Goal: Information Seeking & Learning: Understand process/instructions

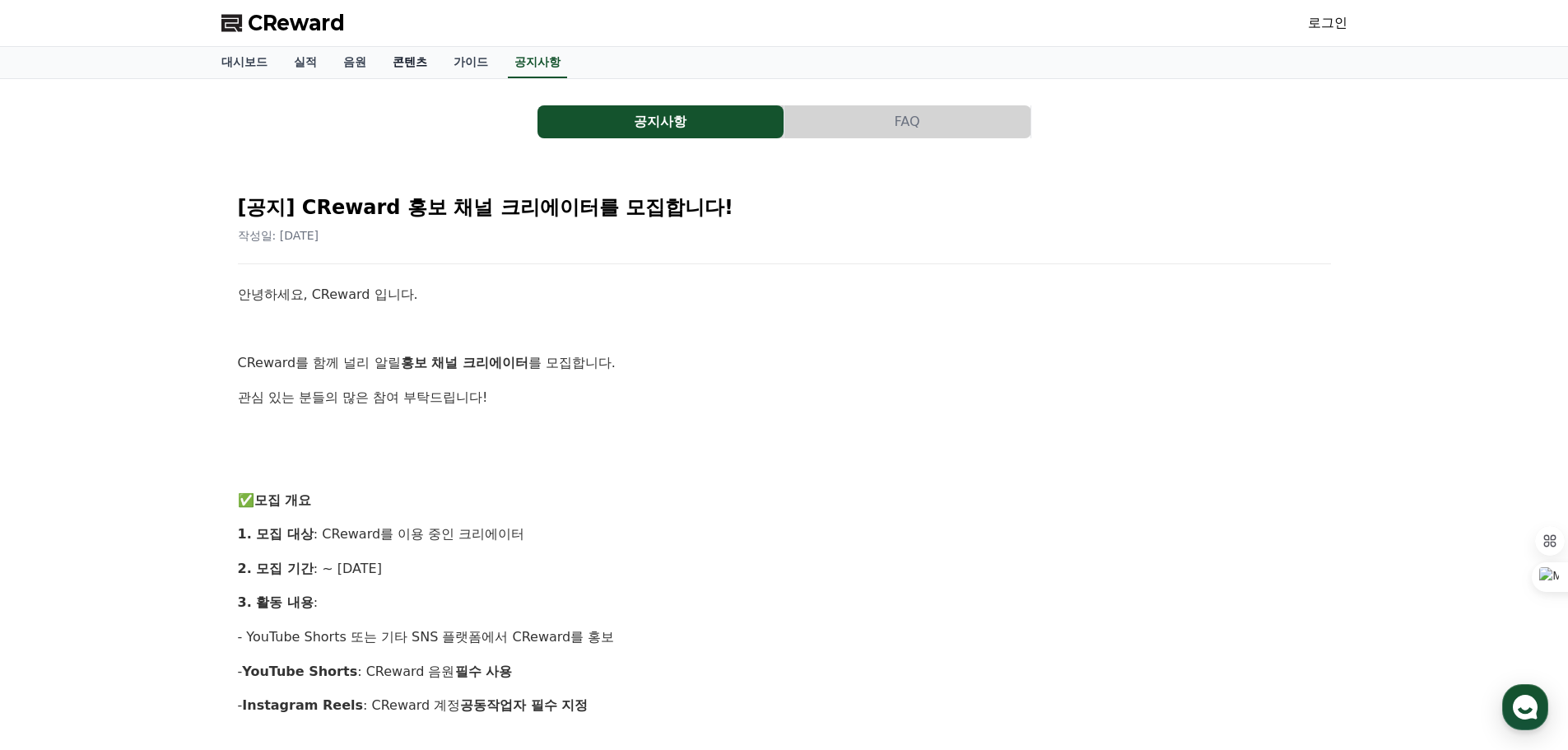
click at [411, 58] on link "콘텐츠" at bounding box center [410, 63] width 61 height 31
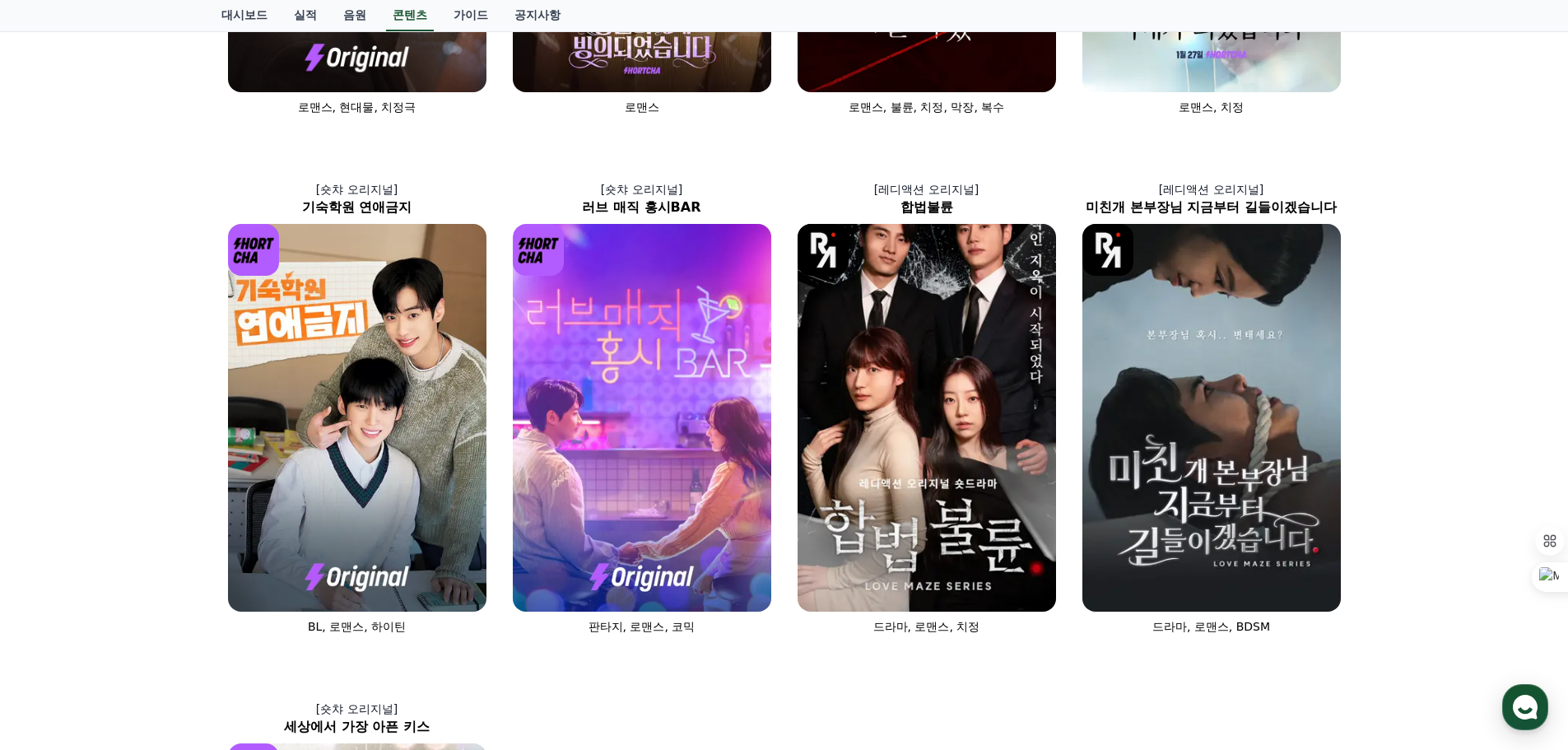
scroll to position [427, 0]
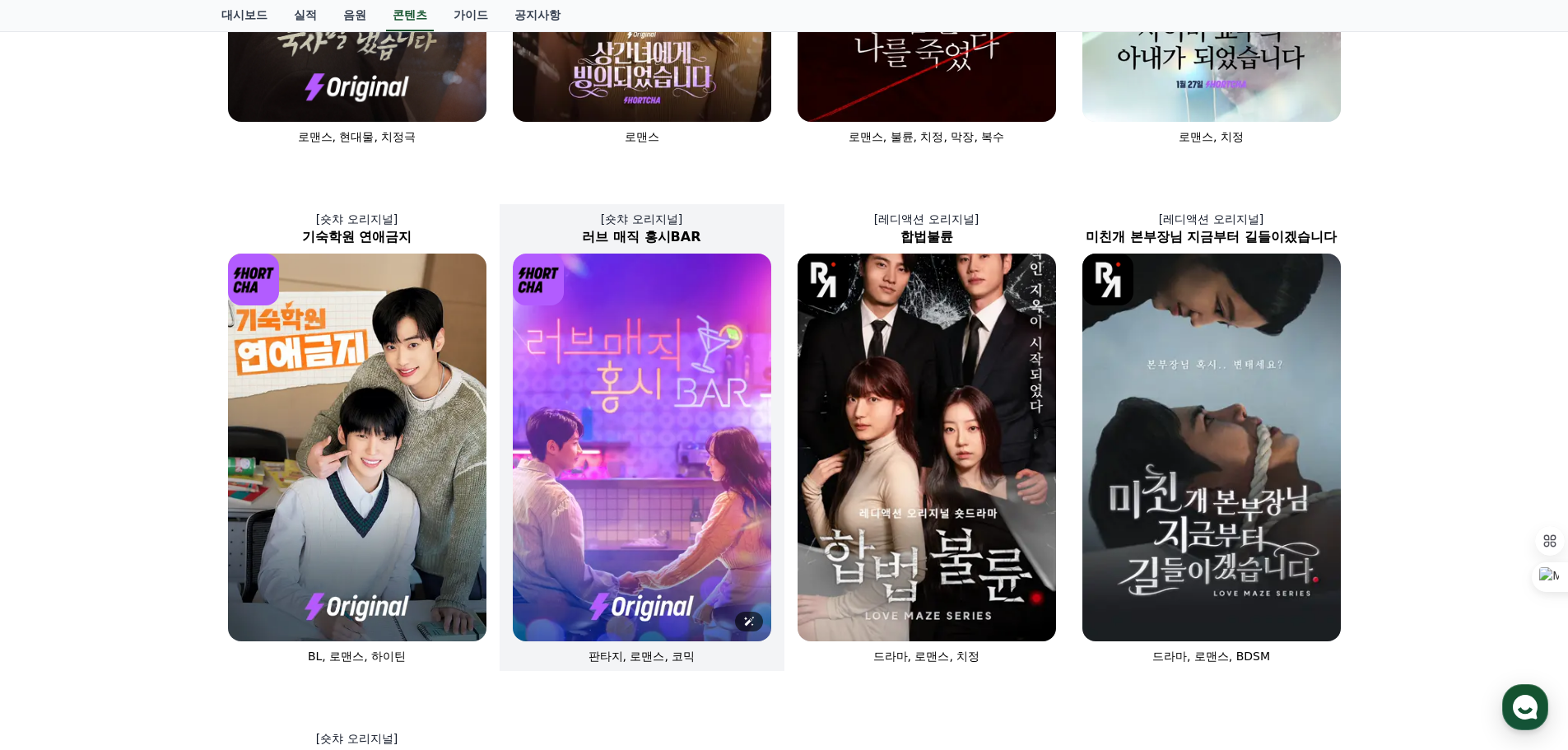
click at [615, 477] on img at bounding box center [642, 447] width 259 height 387
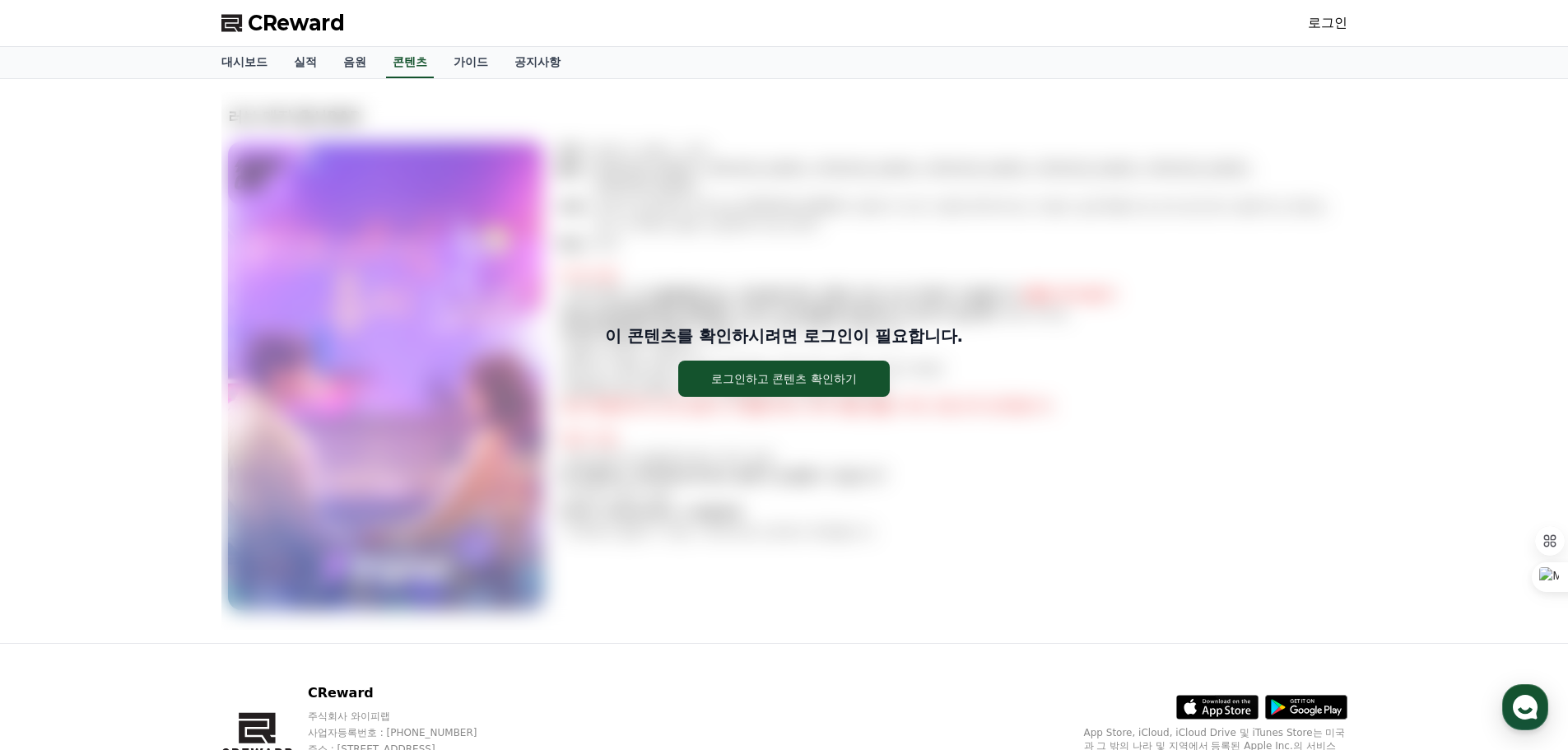
click at [839, 171] on div "이 콘텐츠를 확인하시려면 로그인이 필요합니다. 로그인하고 콘텐츠 확인하기" at bounding box center [784, 361] width 1126 height 537
click at [283, 20] on span "CReward" at bounding box center [296, 23] width 97 height 27
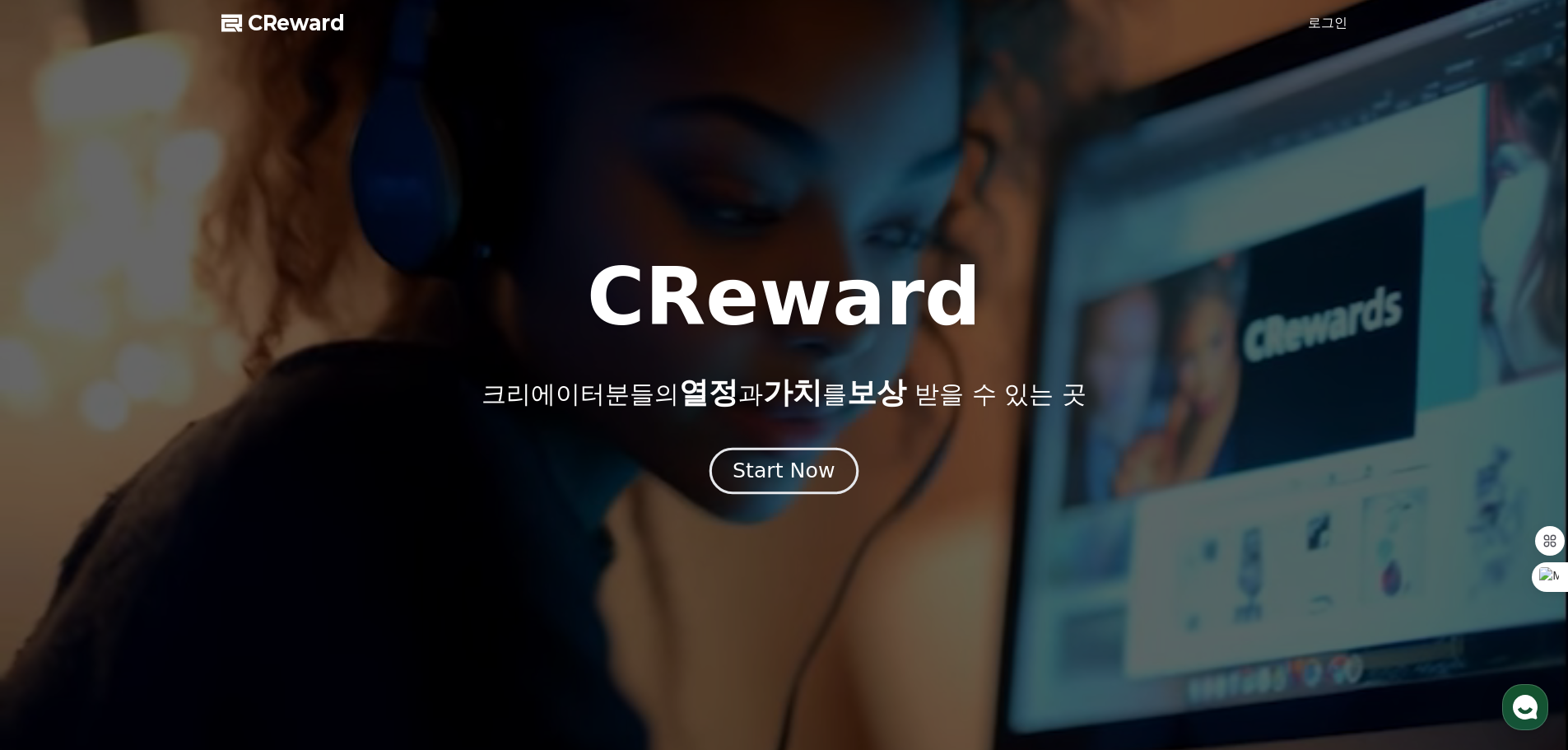
click at [789, 474] on div "Start Now" at bounding box center [784, 471] width 102 height 28
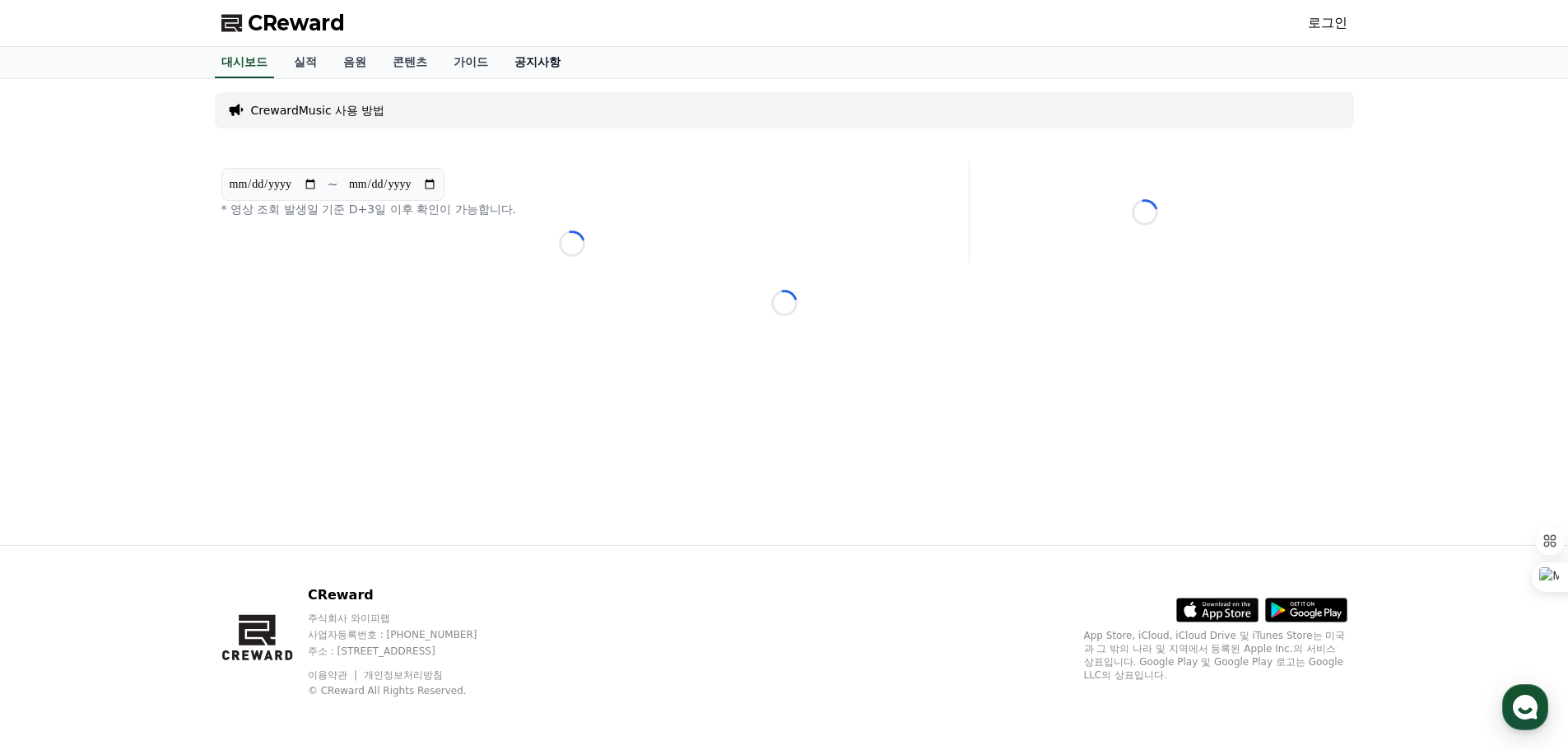
click at [538, 56] on link "공지사항" at bounding box center [538, 63] width 73 height 31
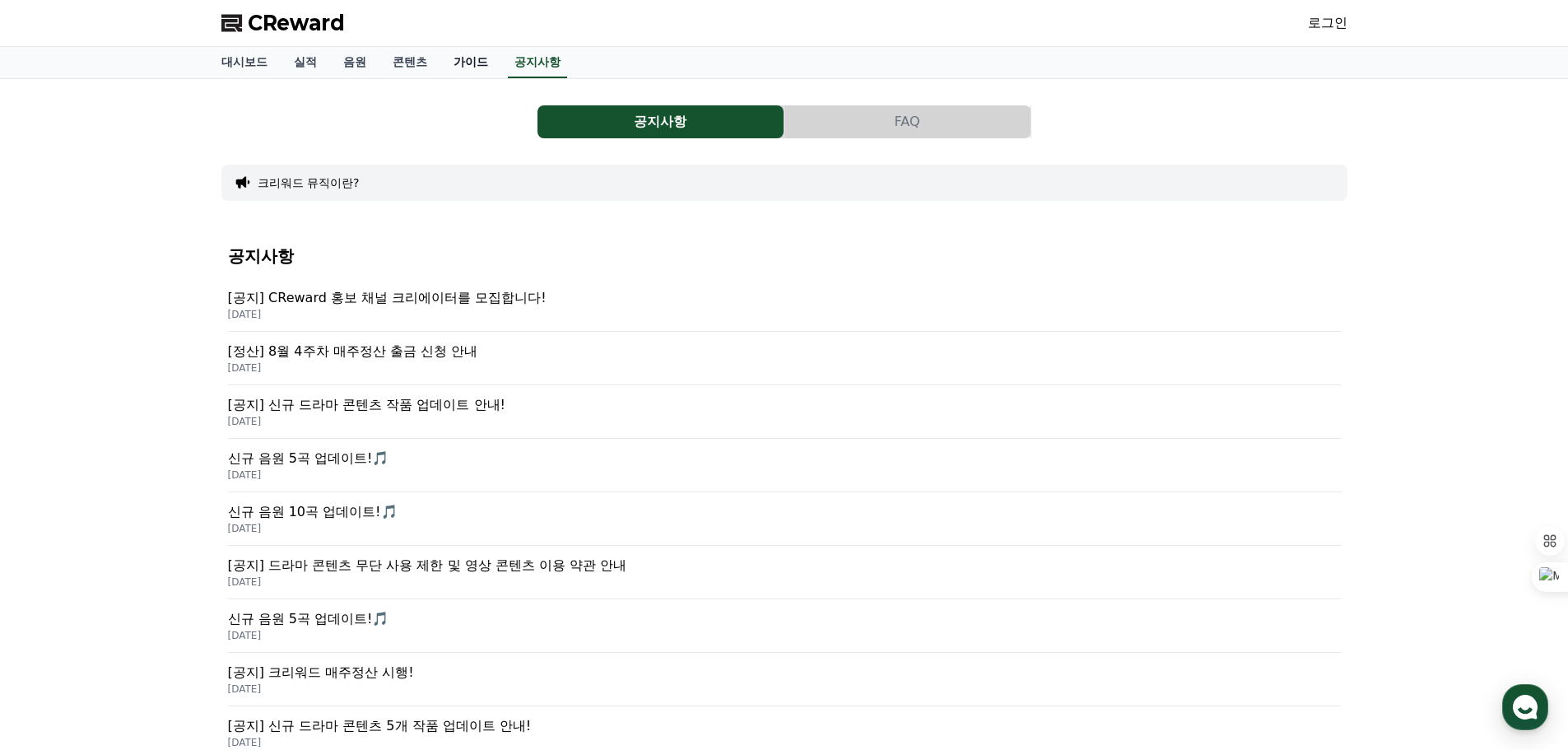
click at [467, 61] on link "가이드" at bounding box center [471, 63] width 61 height 31
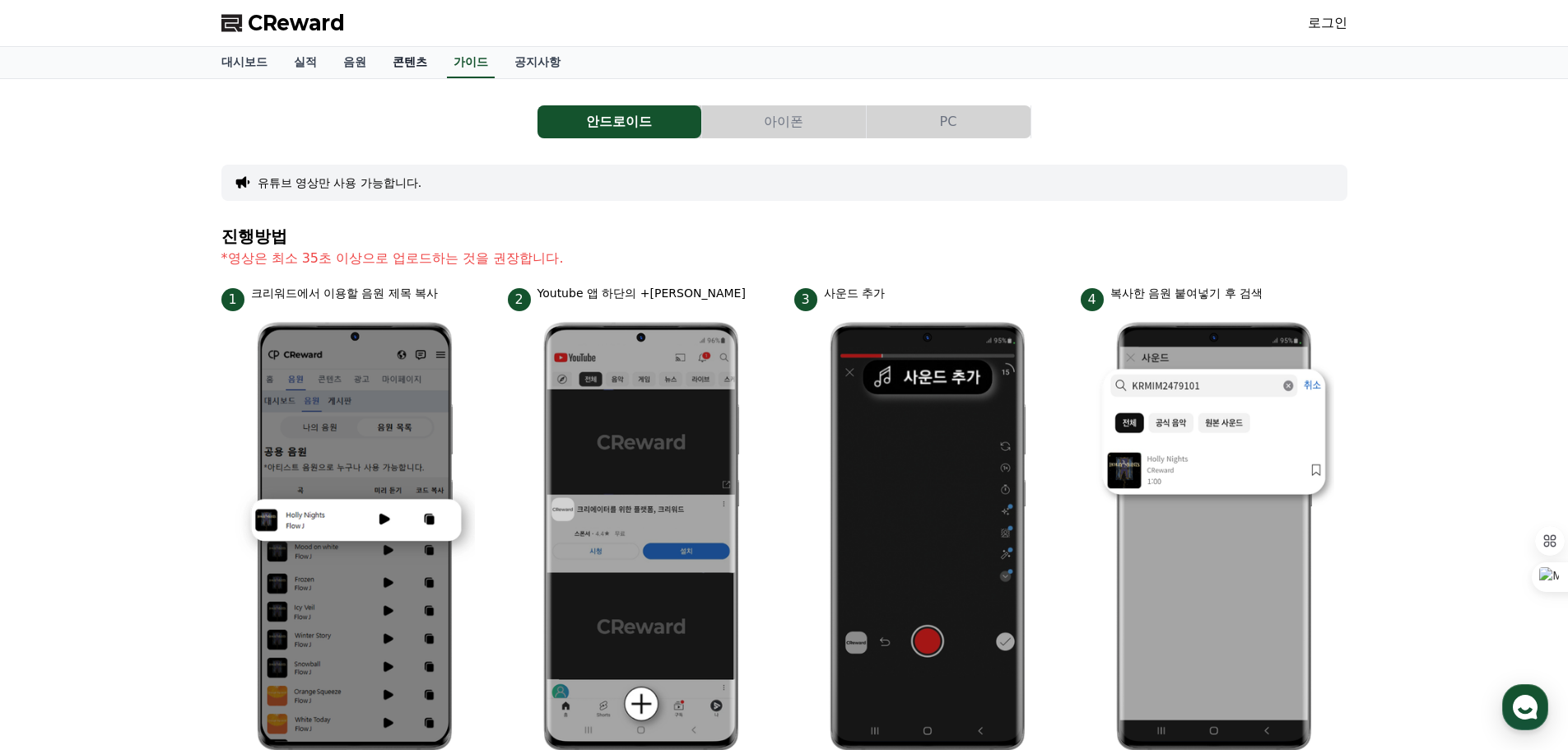
click at [416, 57] on link "콘텐츠" at bounding box center [410, 63] width 61 height 31
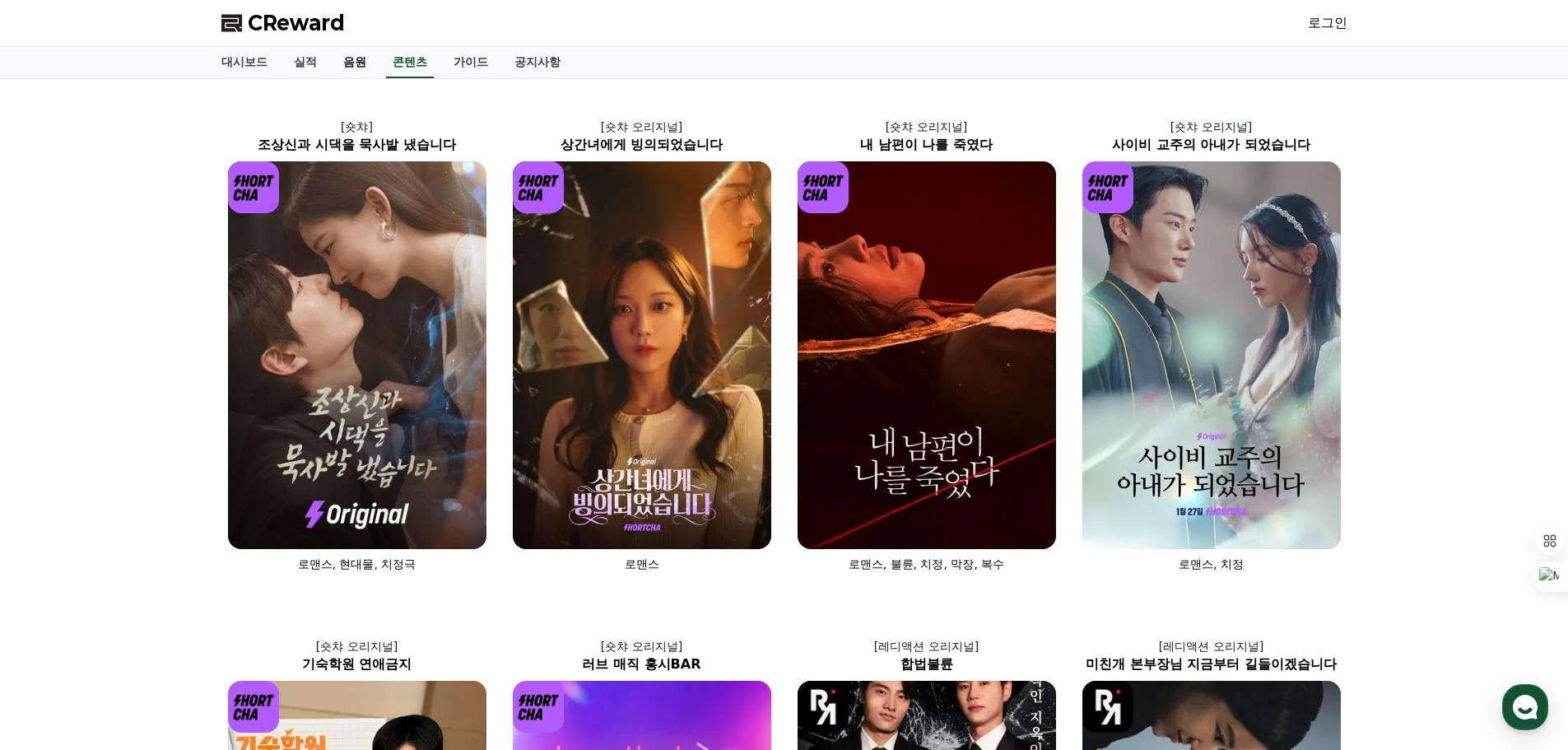
click at [350, 58] on link "음원" at bounding box center [355, 63] width 50 height 31
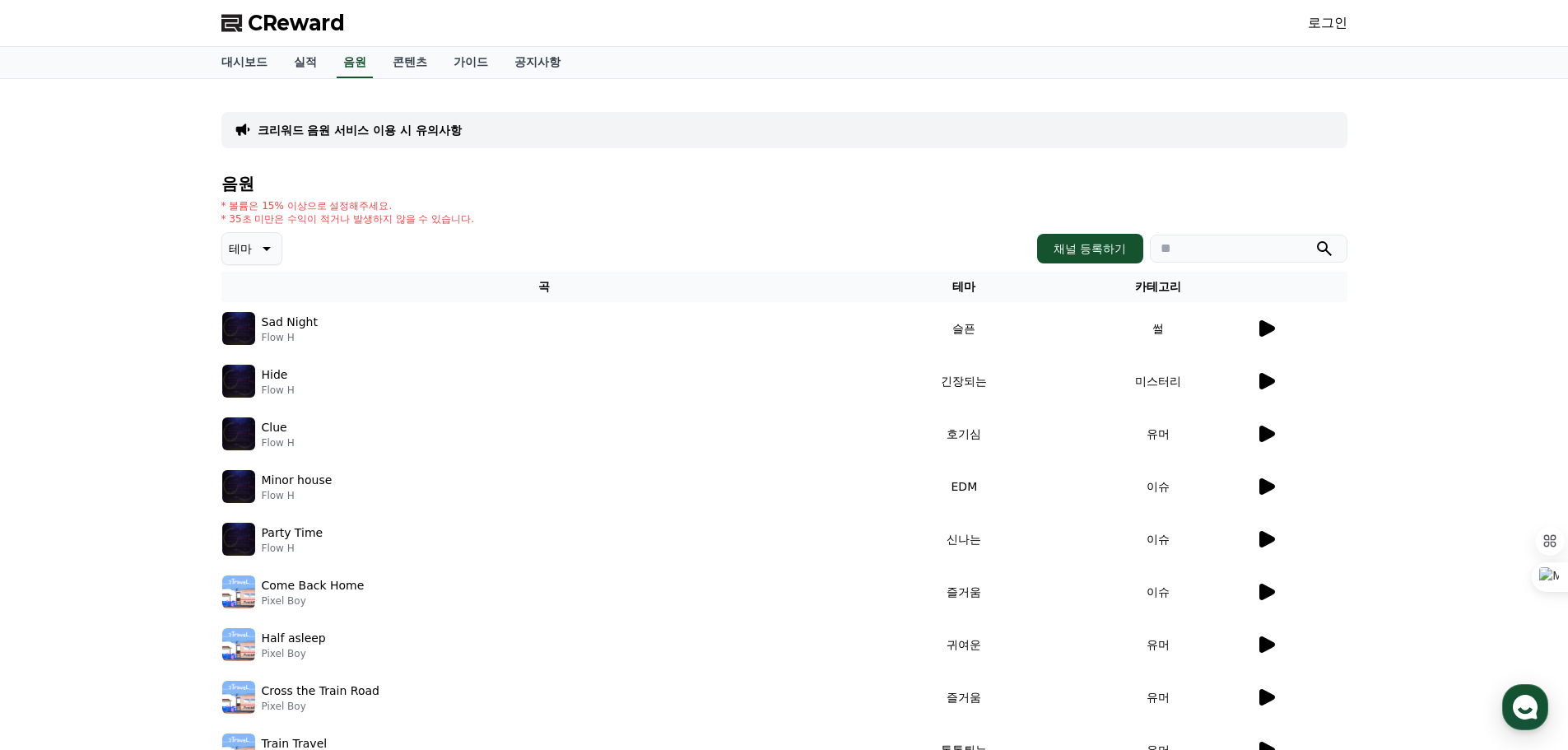
click at [310, 323] on p "Sad Night" at bounding box center [289, 322] width 56 height 17
click at [1274, 323] on icon at bounding box center [1265, 328] width 20 height 20
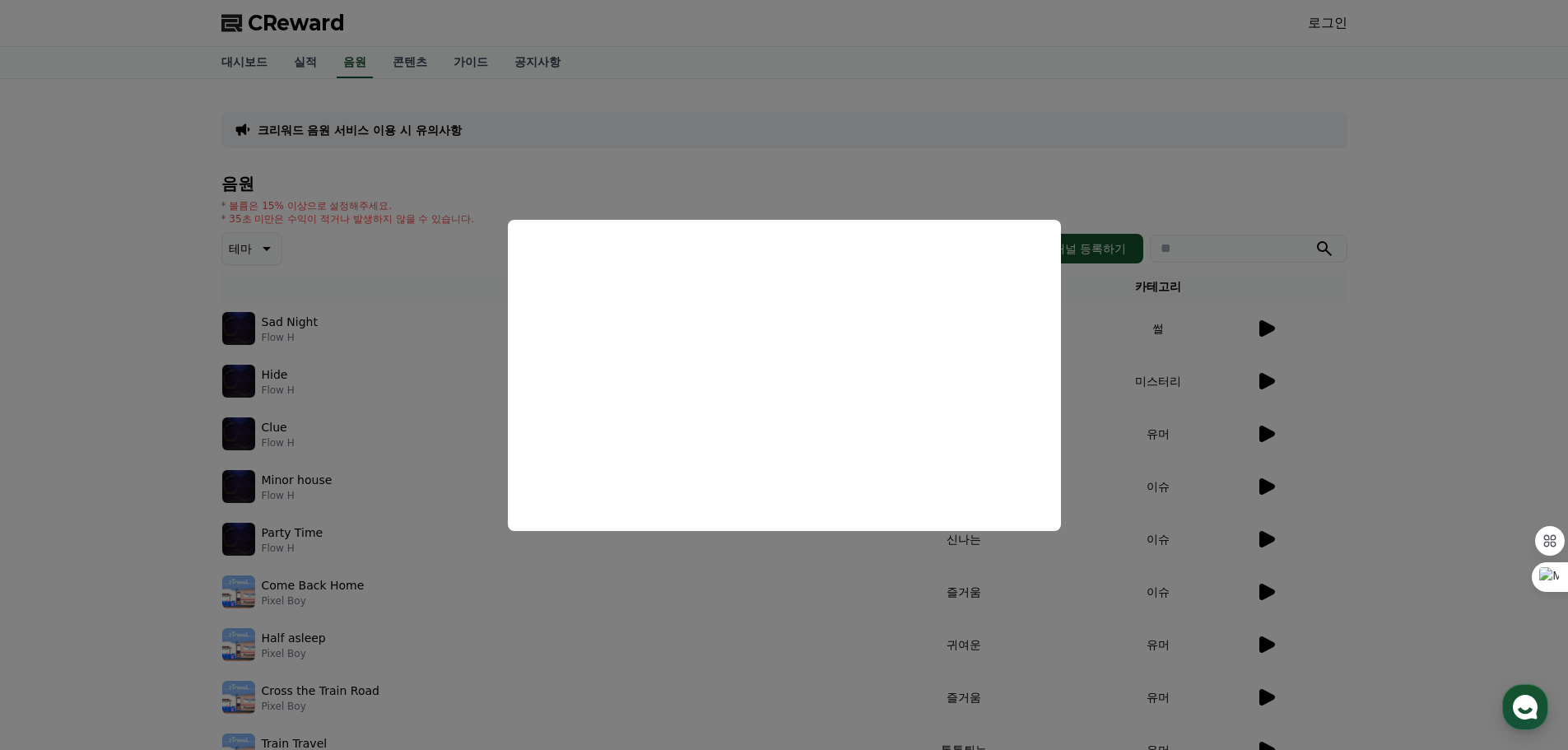
click at [1259, 373] on button "close modal" at bounding box center [784, 375] width 1568 height 750
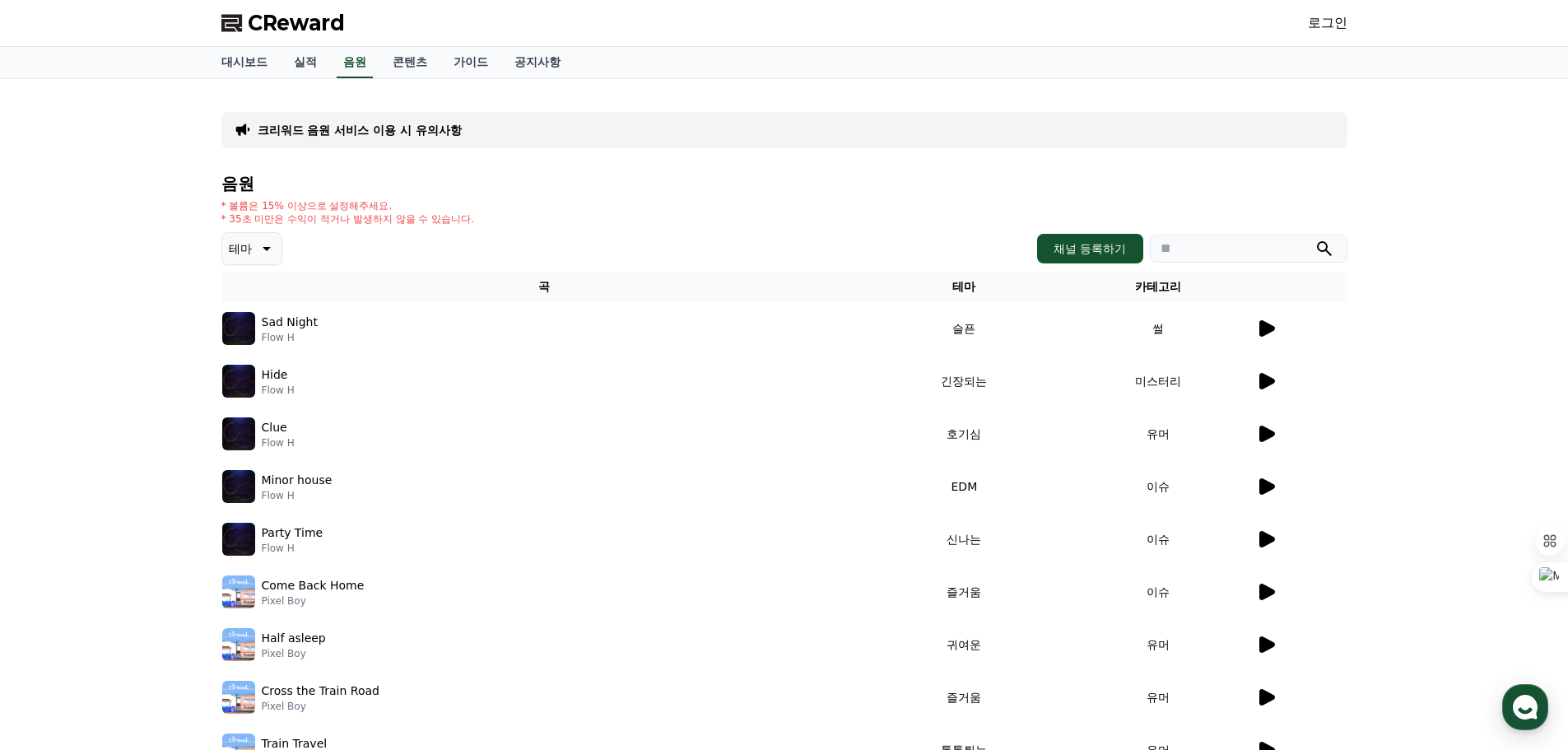
click at [1264, 381] on icon at bounding box center [1267, 381] width 15 height 16
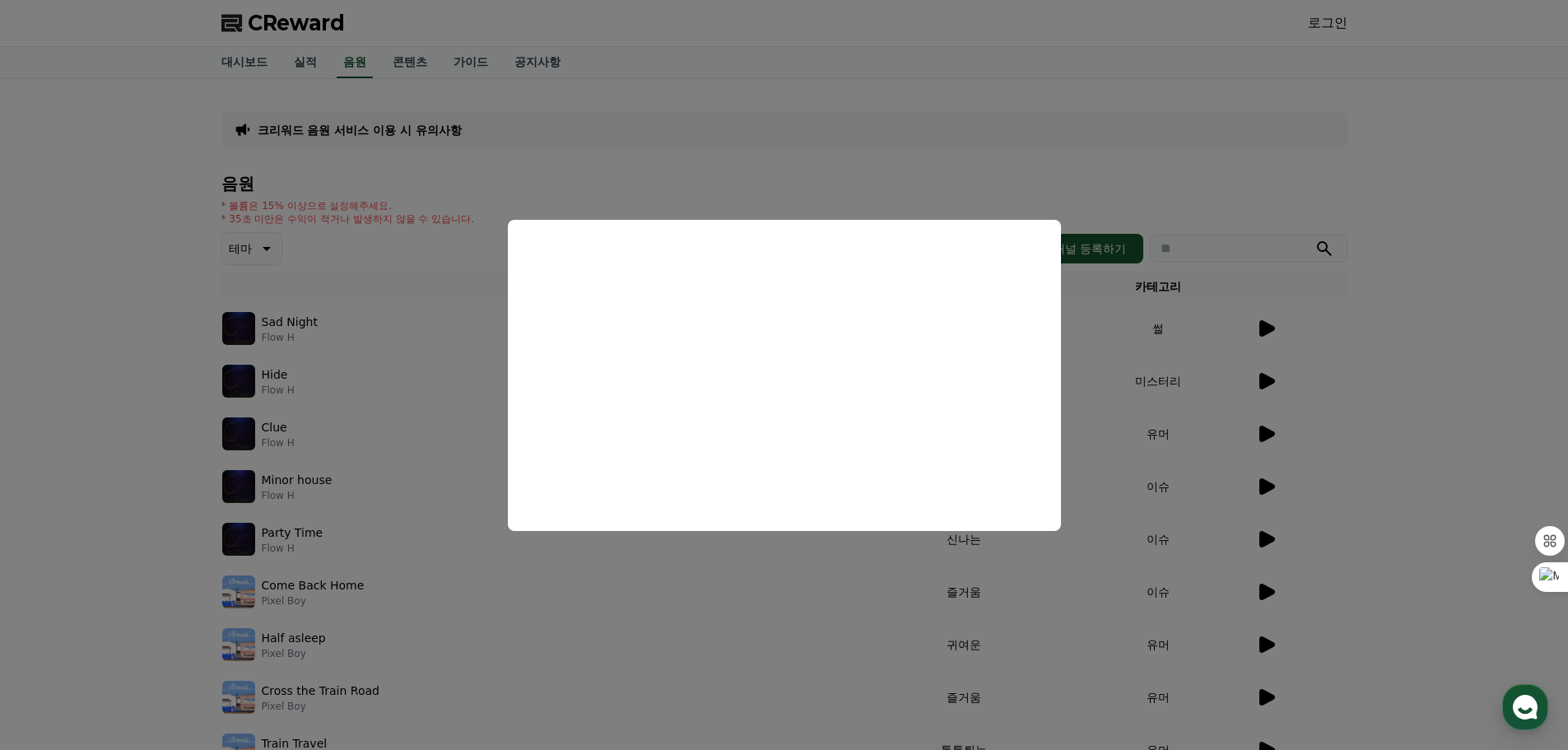
click at [1263, 425] on button "close modal" at bounding box center [784, 375] width 1568 height 750
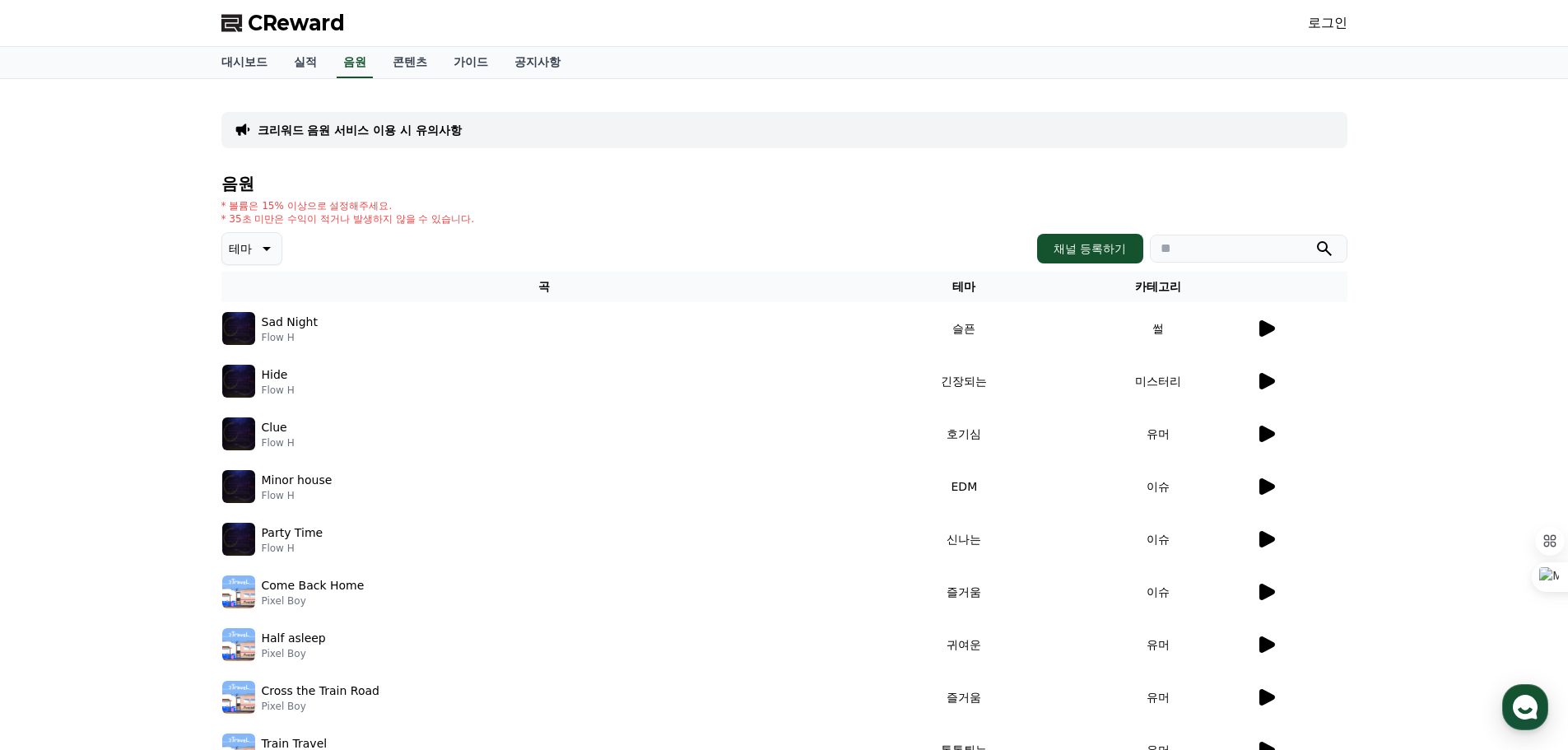
click at [1266, 432] on icon at bounding box center [1267, 433] width 15 height 16
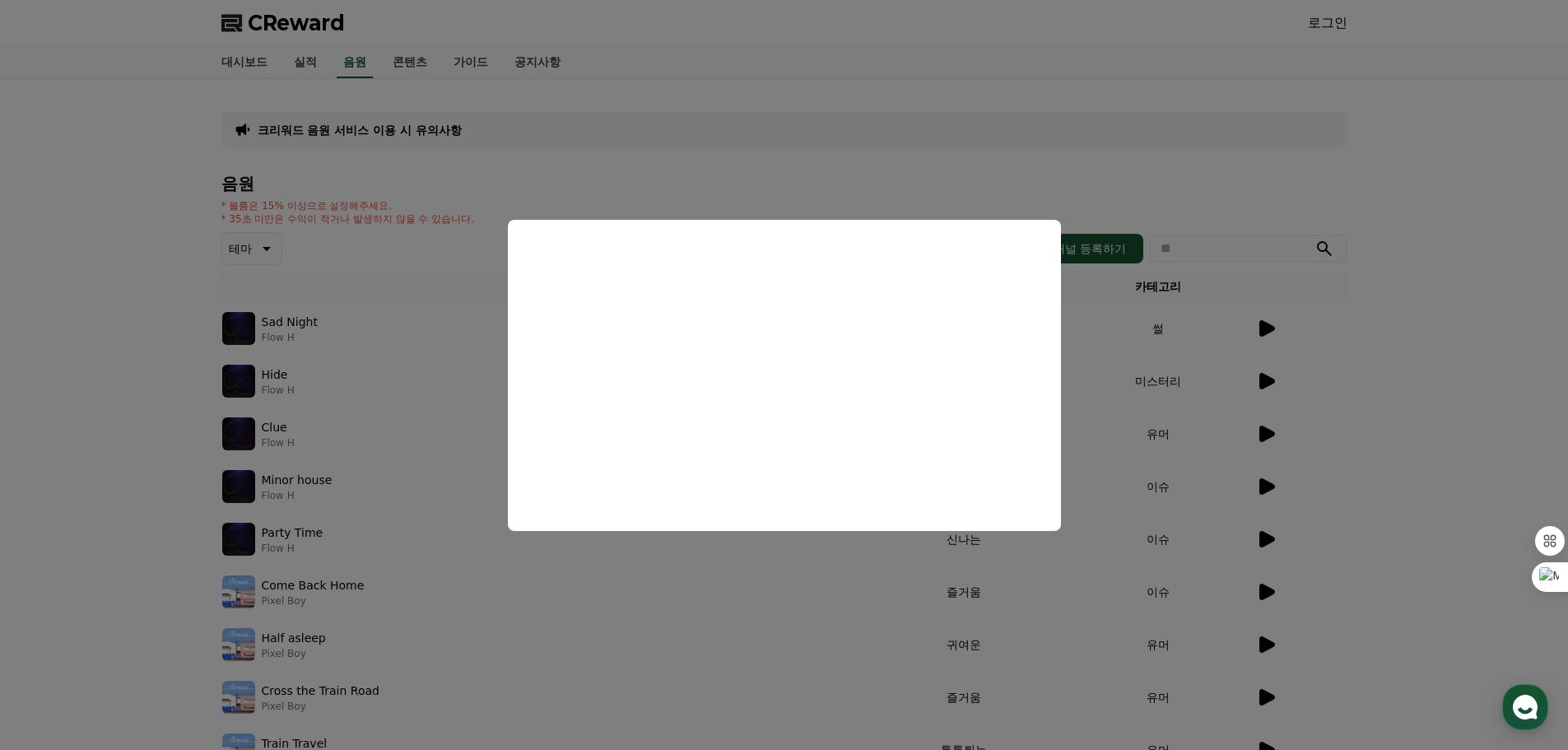
click at [394, 124] on button "close modal" at bounding box center [784, 375] width 1568 height 750
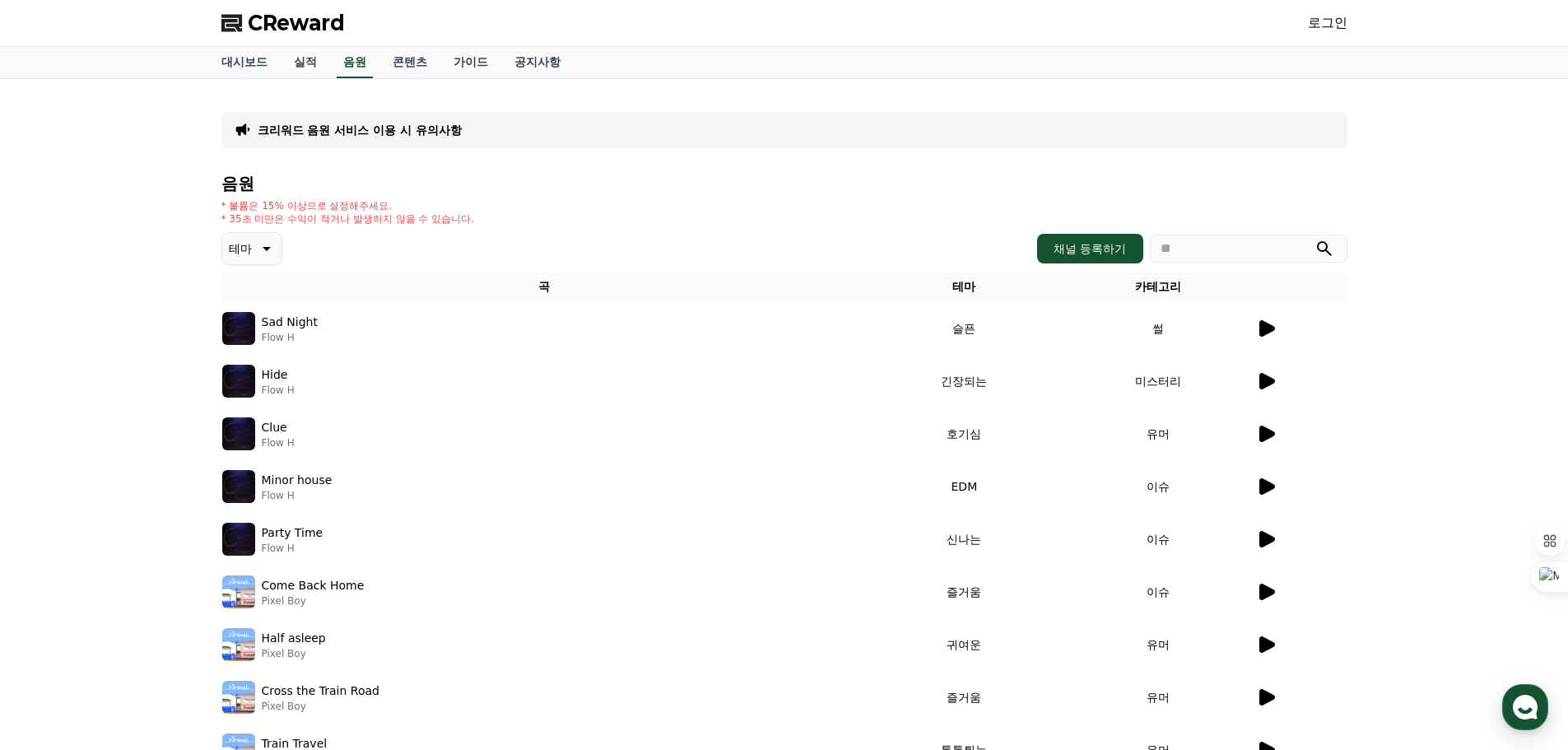
click at [401, 123] on p "크리워드 음원 서비스 이용 시 유의사항" at bounding box center [360, 129] width 204 height 16
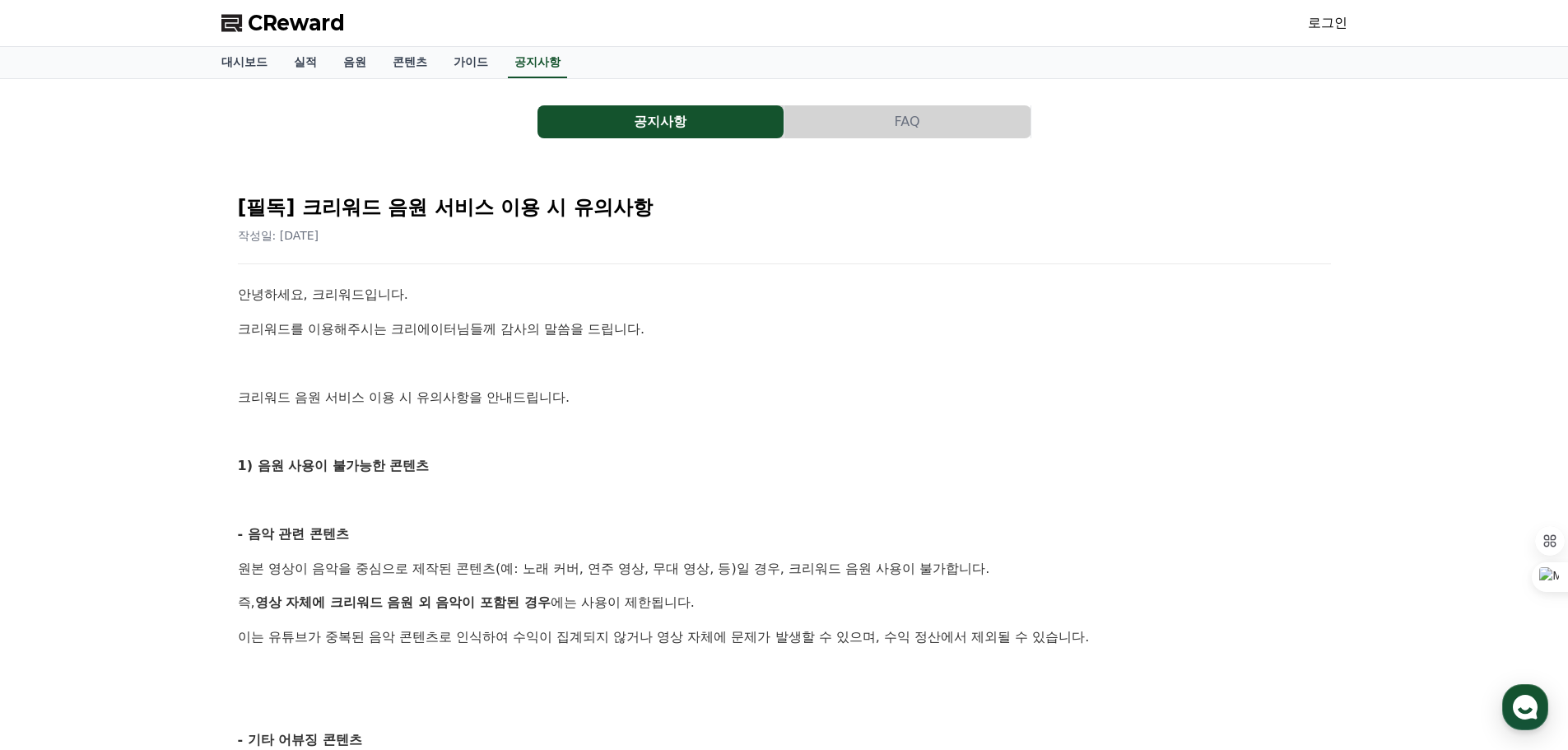
click at [904, 117] on button "FAQ" at bounding box center [907, 122] width 246 height 33
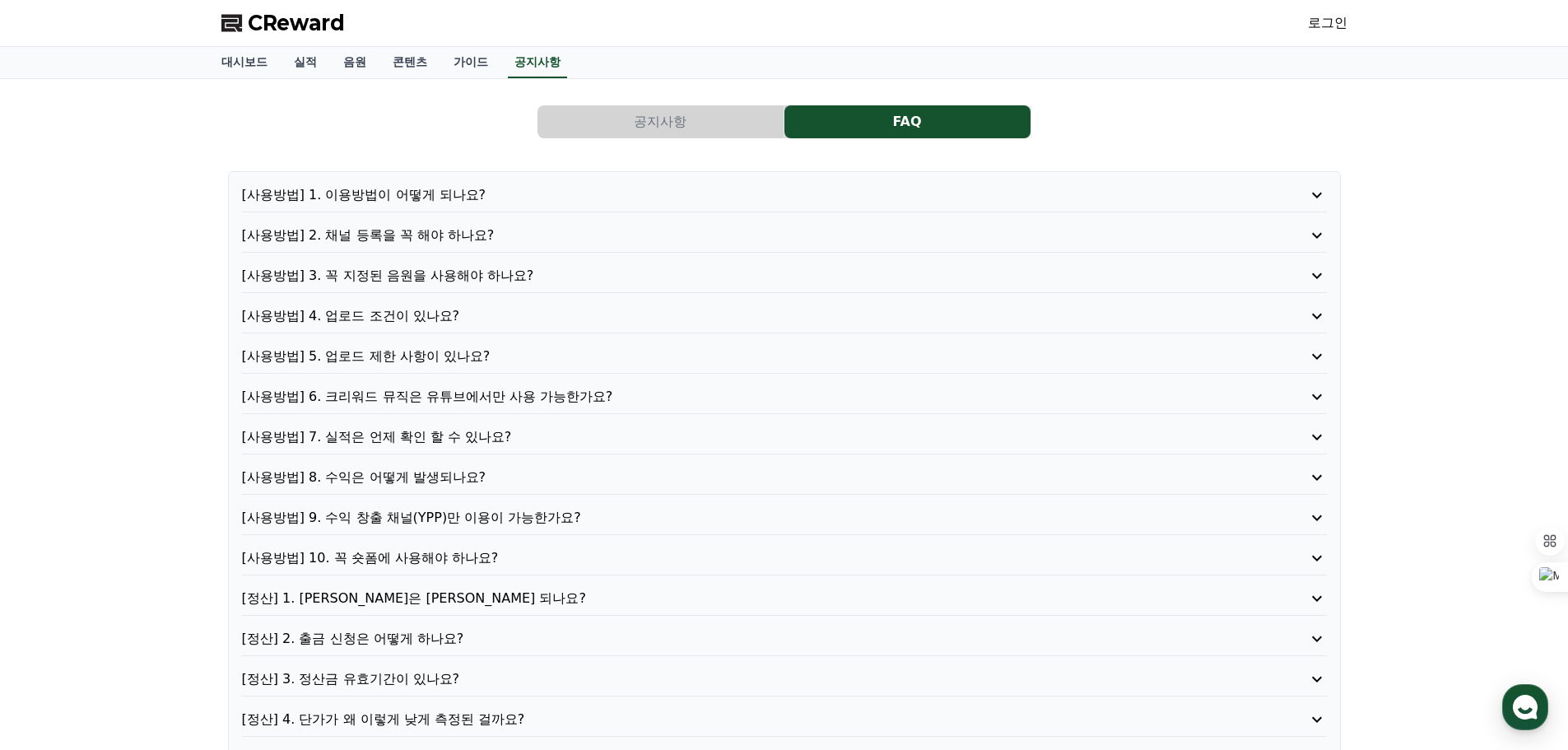
click at [425, 191] on p "[사용방법] 1. 이용방법이 어떻게 되나요?" at bounding box center [741, 195] width 999 height 20
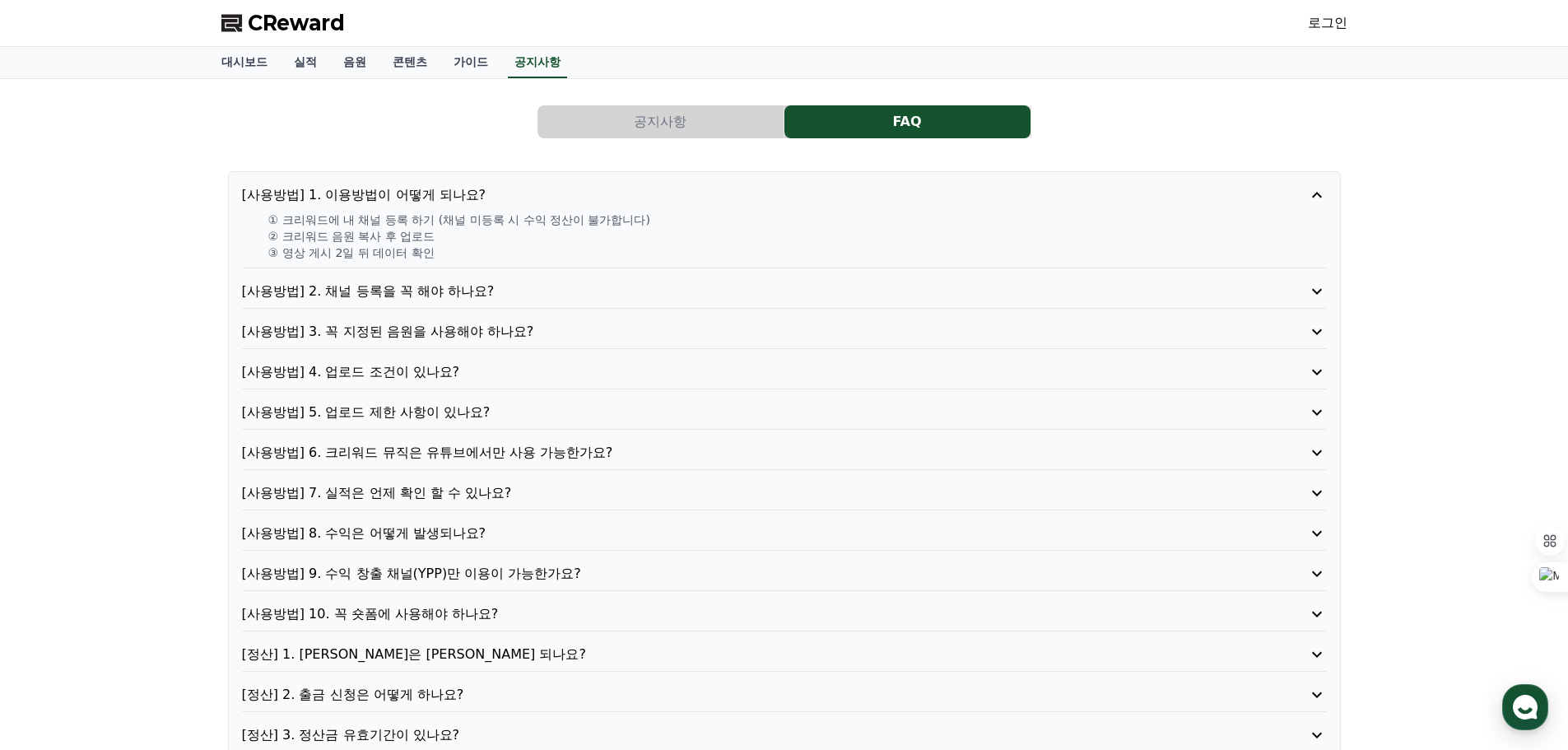
click at [388, 285] on p "[사용방법] 2. 채널 등록을 꼭 해야 하나요?" at bounding box center [741, 291] width 999 height 20
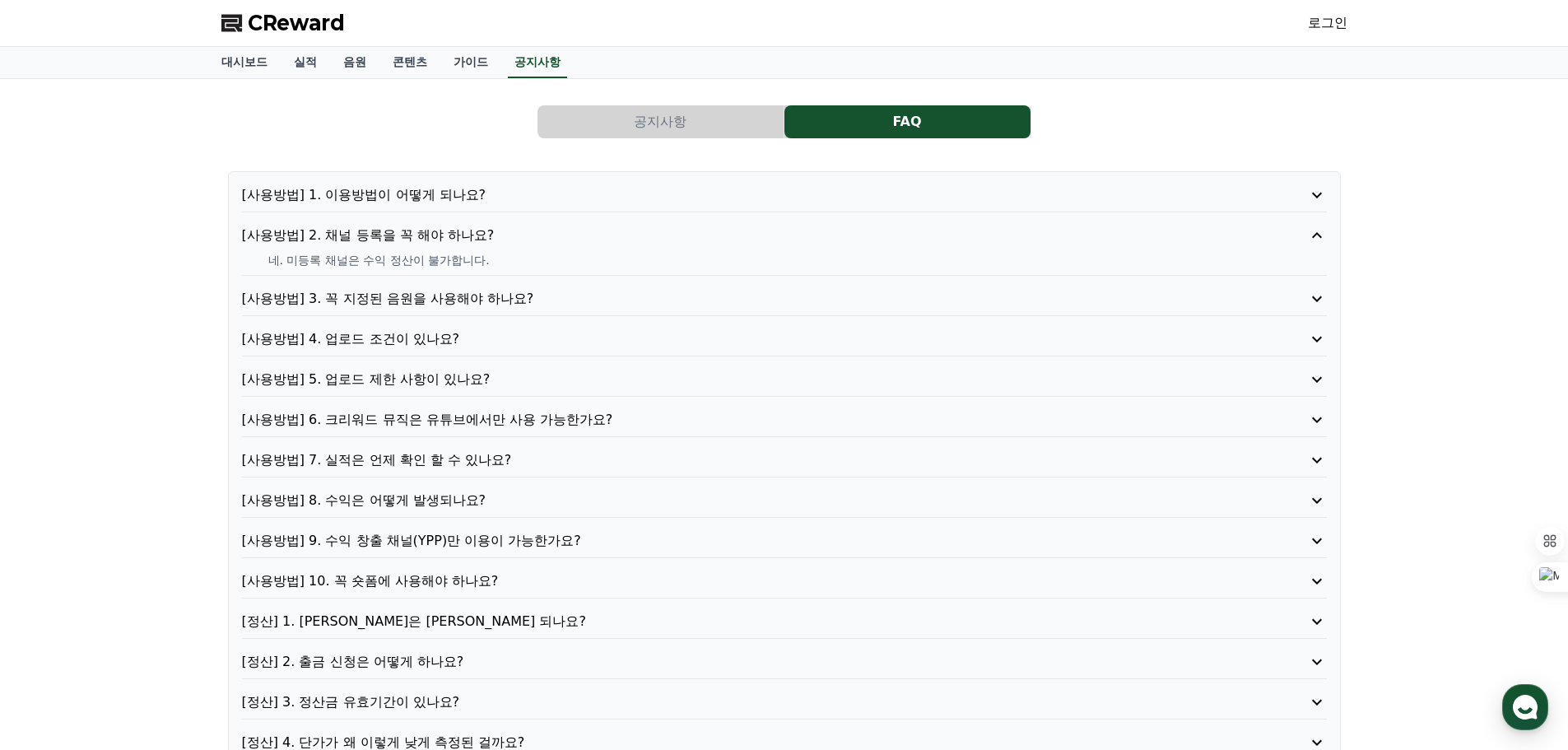
click at [394, 297] on p "[사용방법] 3. 꼭 지정된 음원을 사용해야 하나요?" at bounding box center [741, 298] width 999 height 20
click at [363, 331] on p "[사용방법] 4. 업로드 조건이 있나요?" at bounding box center [741, 339] width 999 height 20
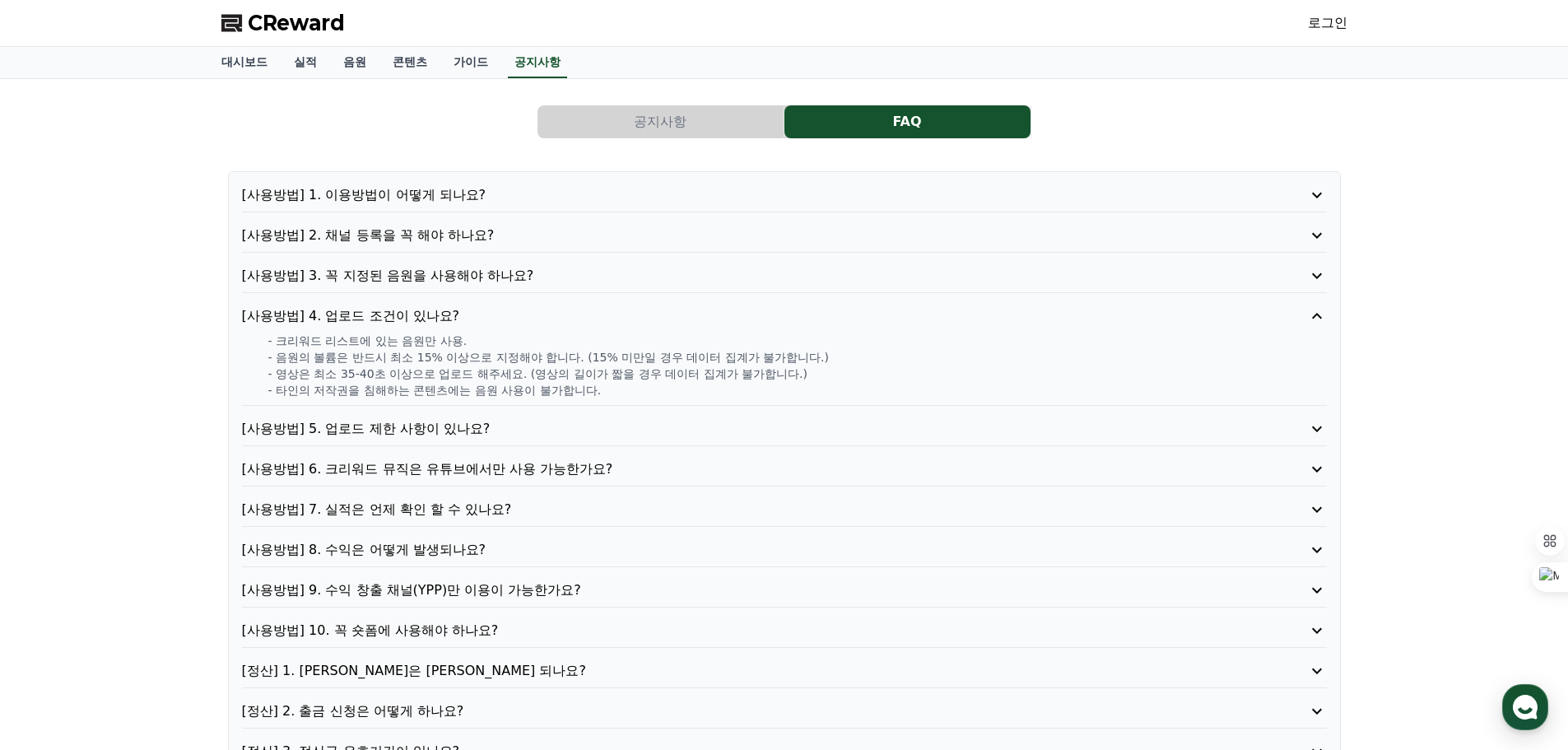
click at [394, 426] on p "[사용방법] 5. 업로드 제한 사항이 있나요?" at bounding box center [741, 429] width 999 height 20
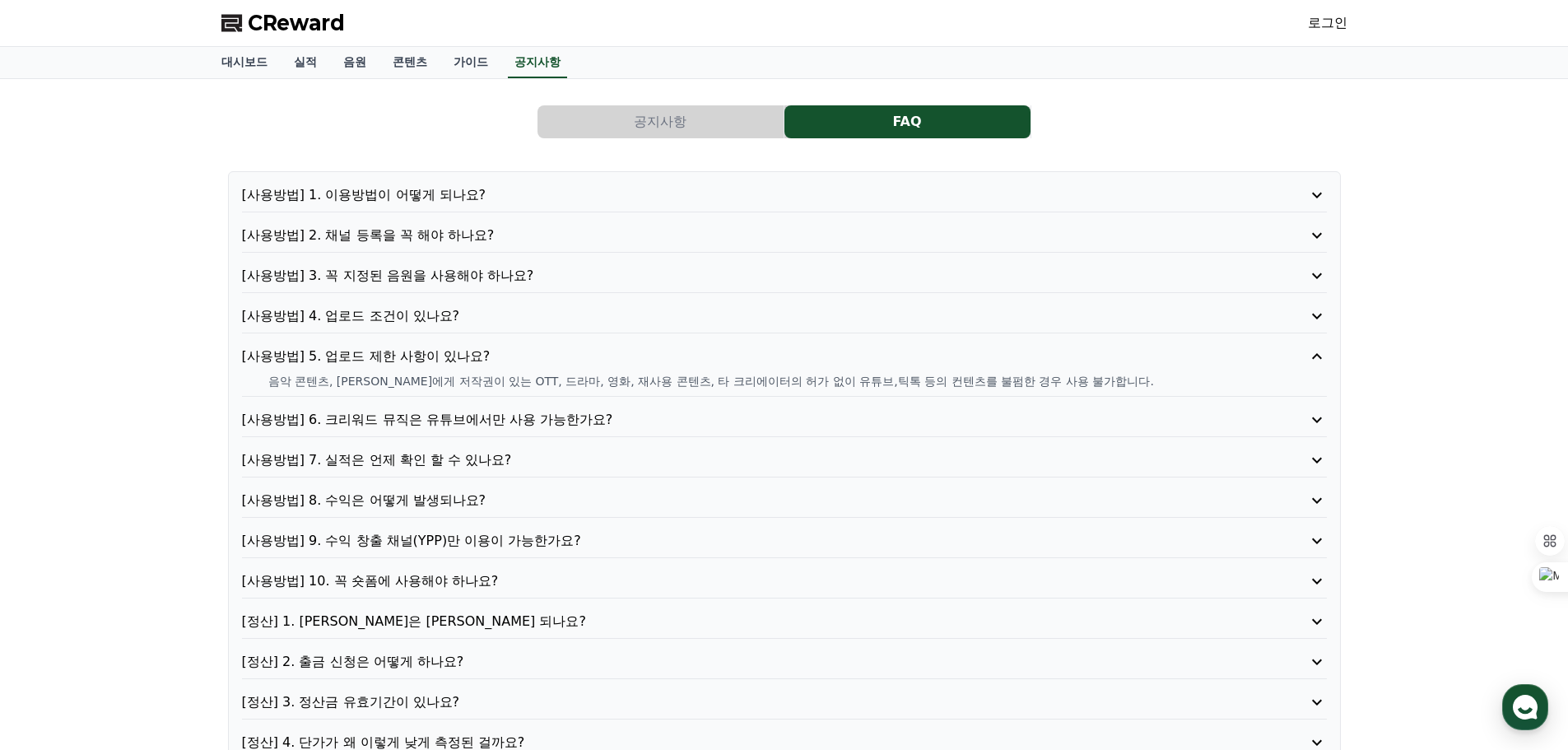
click at [454, 417] on p "[사용방법] 6. 크리워드 뮤직은 유튜브에서만 사용 가능한가요?" at bounding box center [741, 419] width 999 height 20
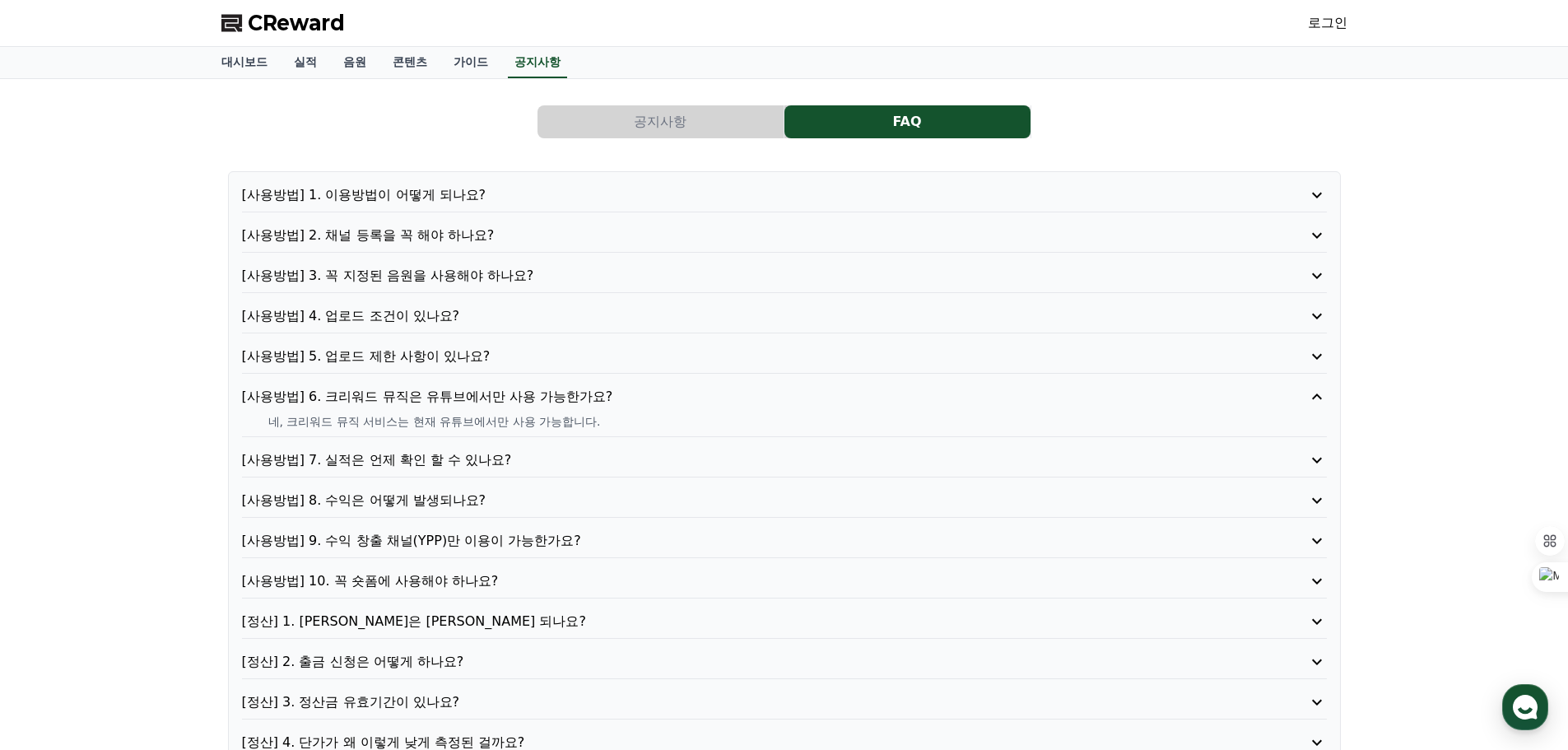
click at [413, 459] on p "[사용방법] 7. 실적은 언제 확인 할 수 있나요?" at bounding box center [741, 459] width 999 height 20
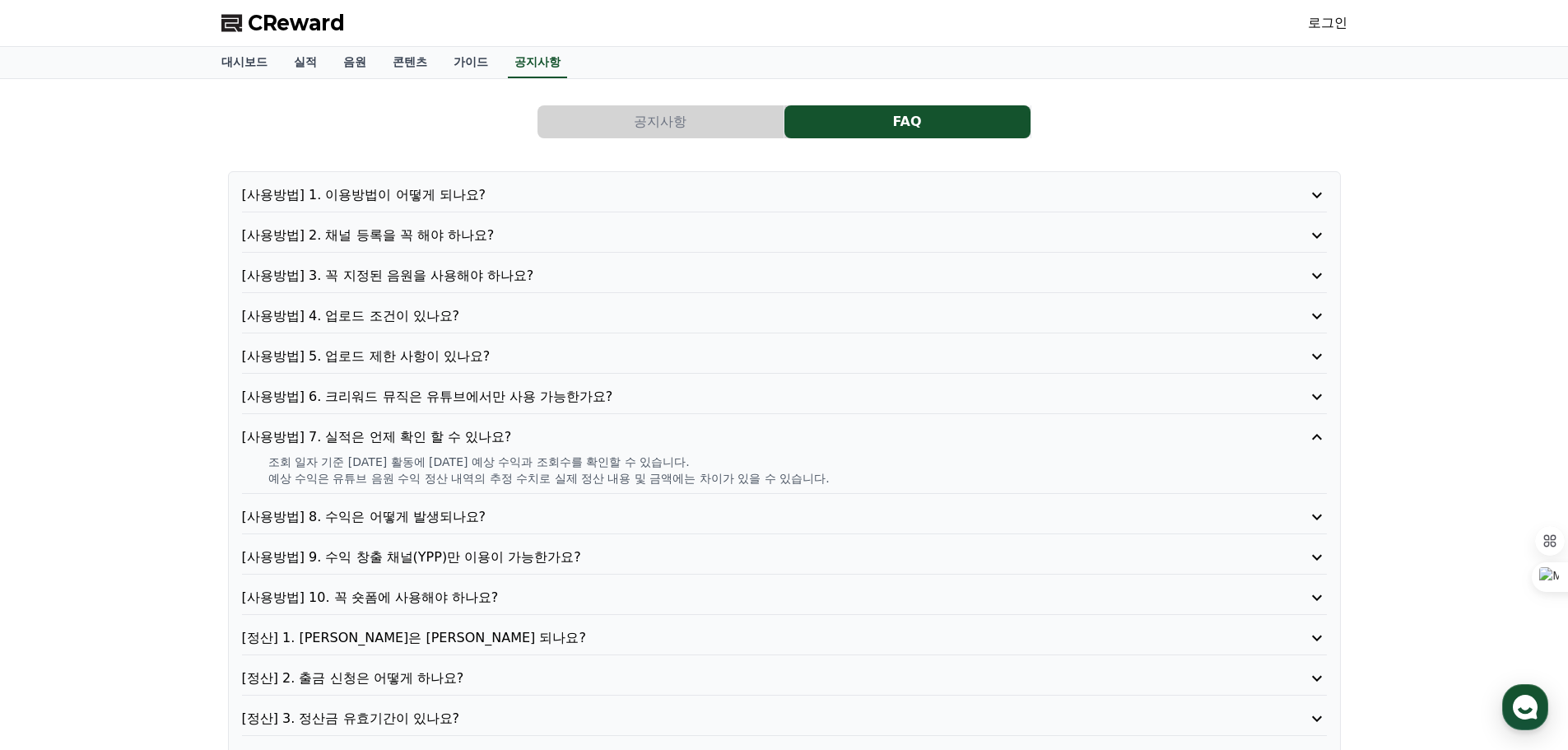
click at [410, 511] on p "[사용방법] 8. 수익은 어떻게 발생되나요?" at bounding box center [741, 517] width 999 height 20
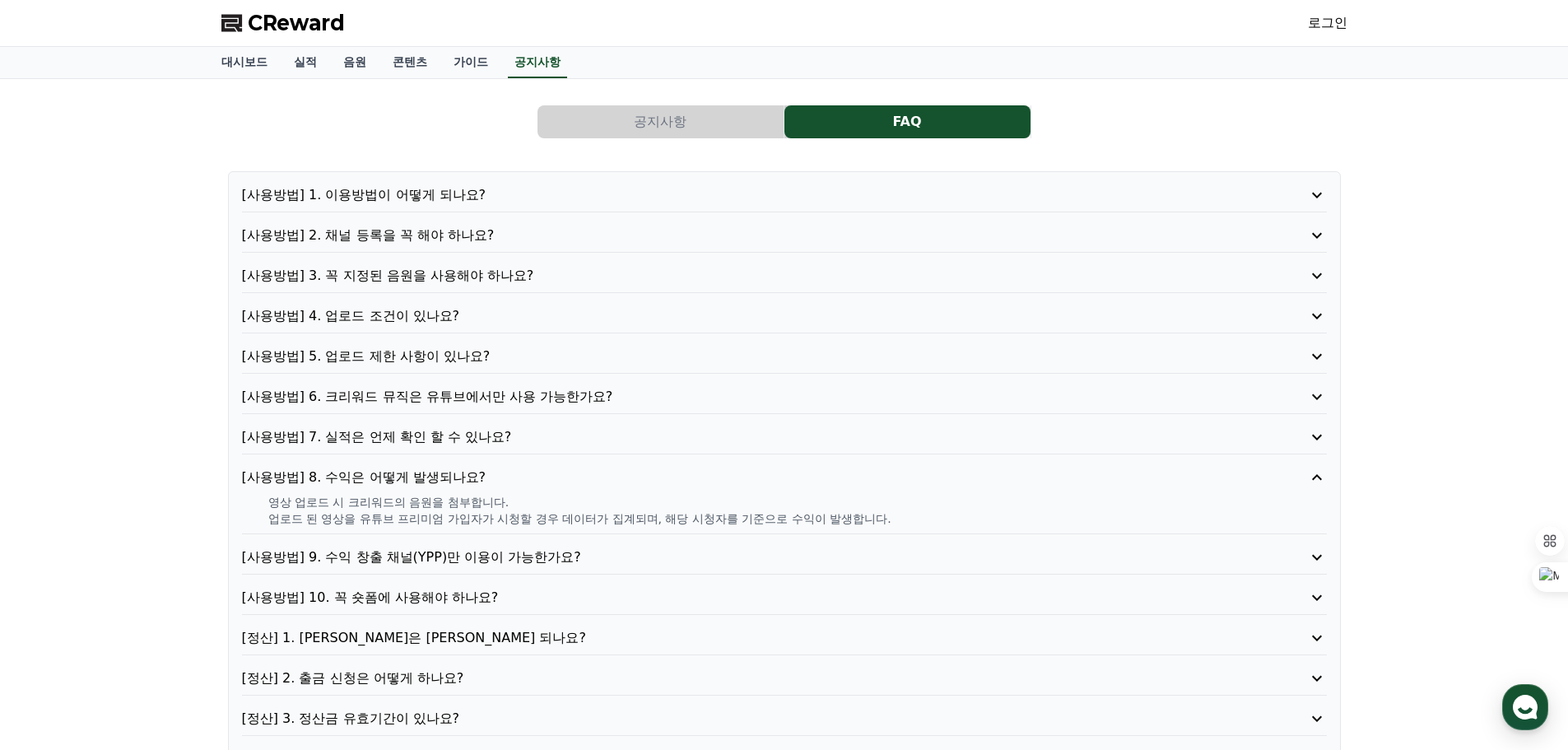
click at [480, 556] on p "[사용방법] 9. 수익 창출 채널(YPP)만 이용이 가능한가요?" at bounding box center [741, 557] width 999 height 20
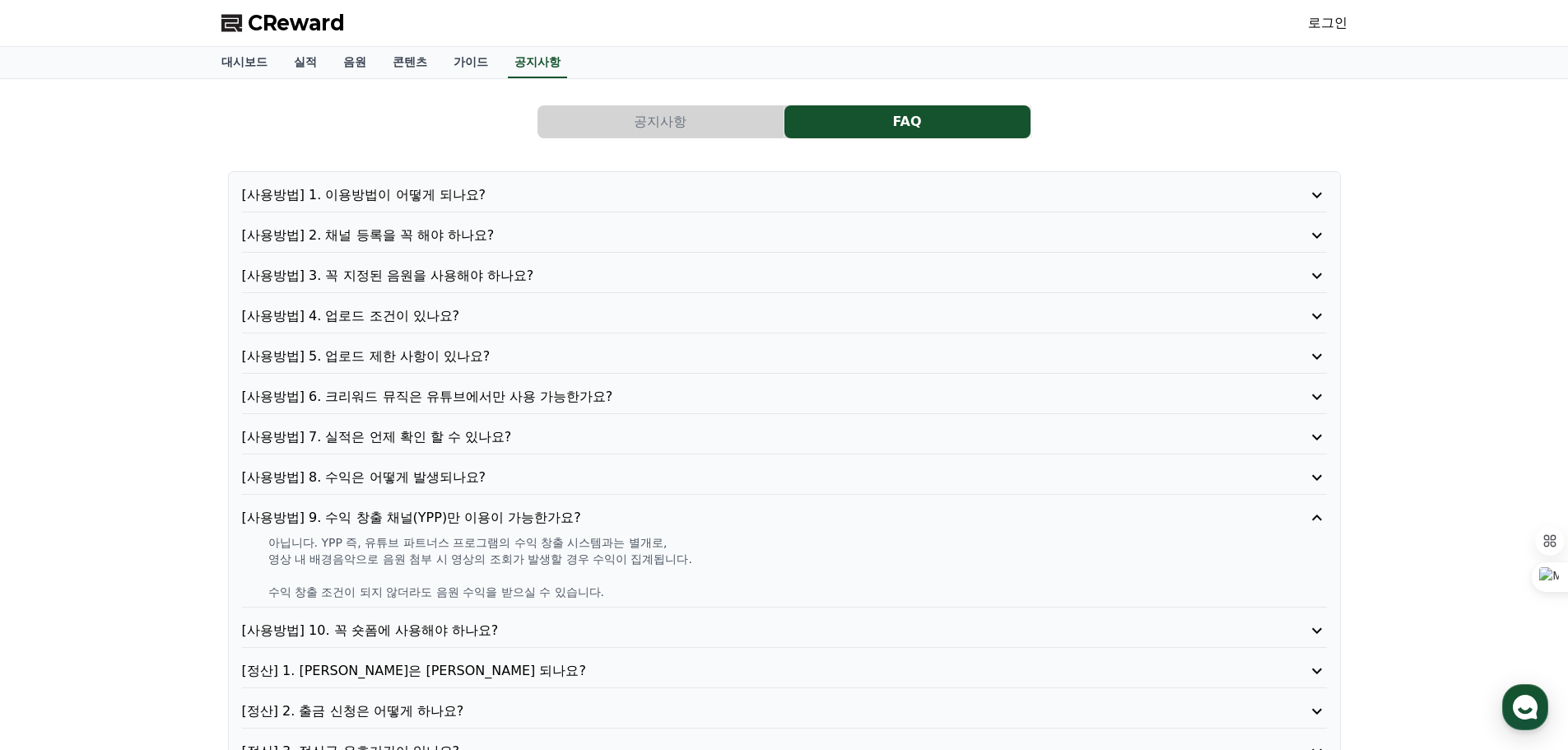
click at [388, 629] on p "[사용방법] 10. 꼭 숏폼에 사용해야 하나요?" at bounding box center [741, 630] width 999 height 20
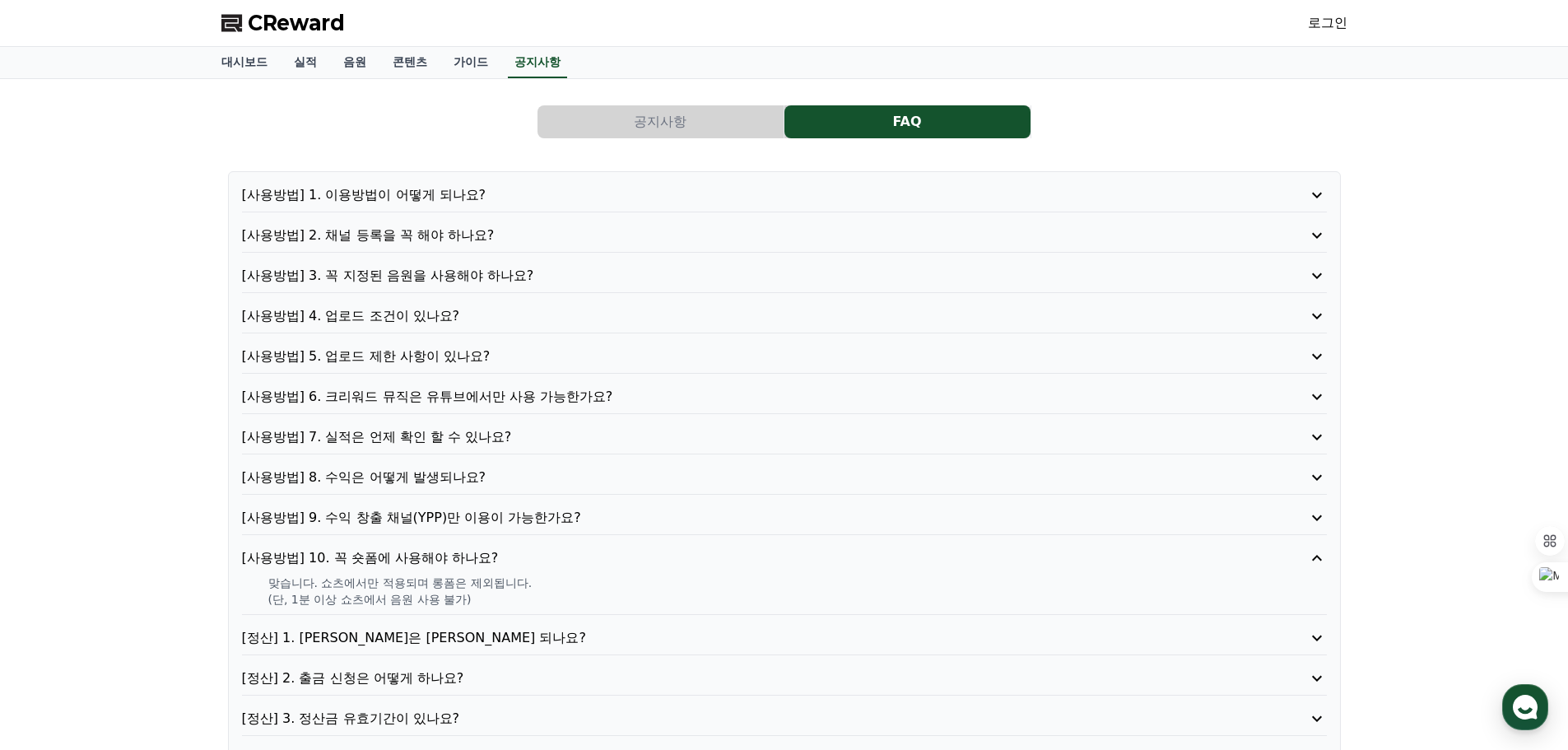
click at [382, 634] on p "[정산] 1. [PERSON_NAME]은 [PERSON_NAME] 되나요?" at bounding box center [741, 638] width 999 height 20
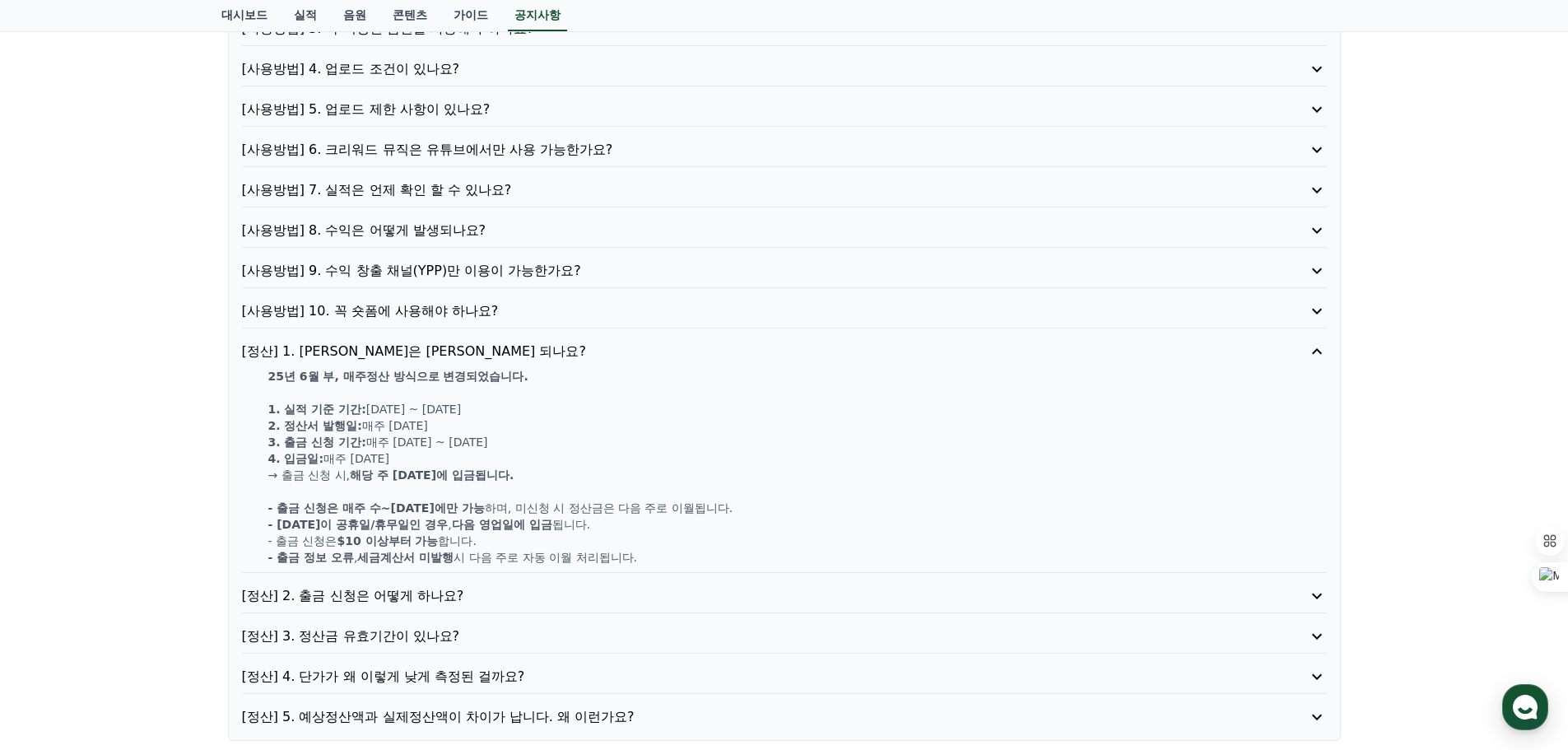
scroll to position [329, 0]
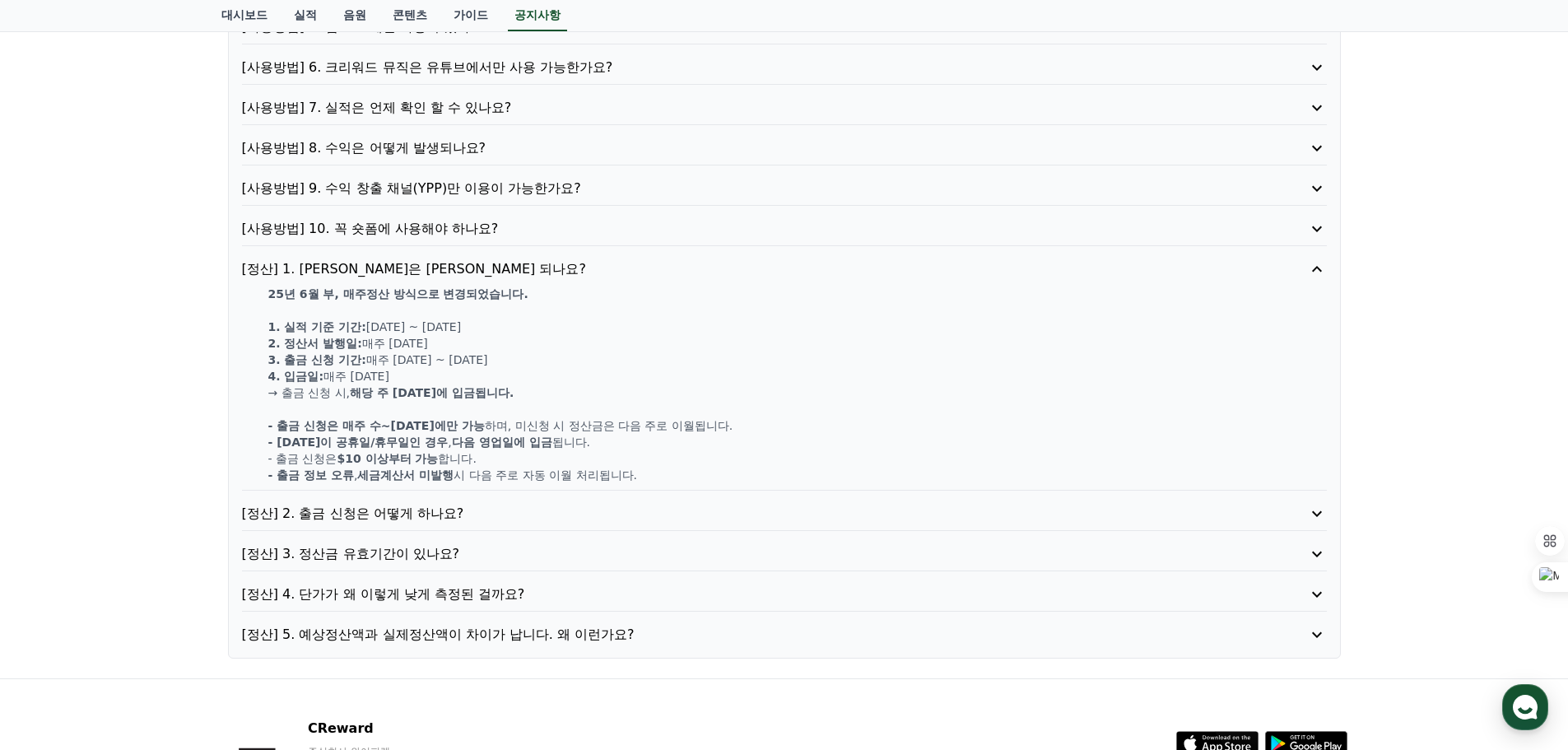
click at [402, 519] on p "[정산] 2. 출금 신청은 어떻게 하나요?" at bounding box center [741, 513] width 999 height 20
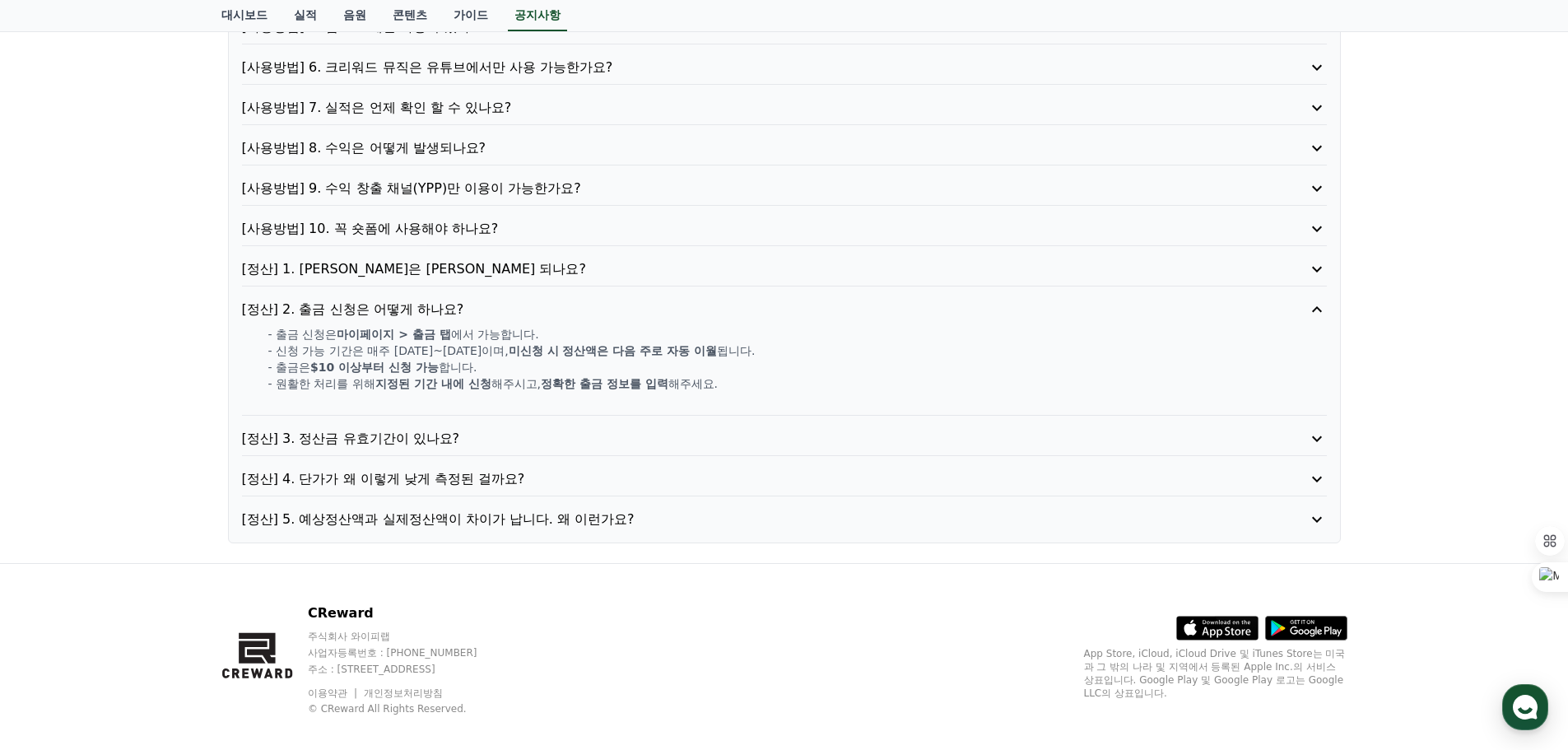
click at [366, 438] on p "[정산] 3. 정산금 유효기간이 있나요?" at bounding box center [741, 438] width 999 height 20
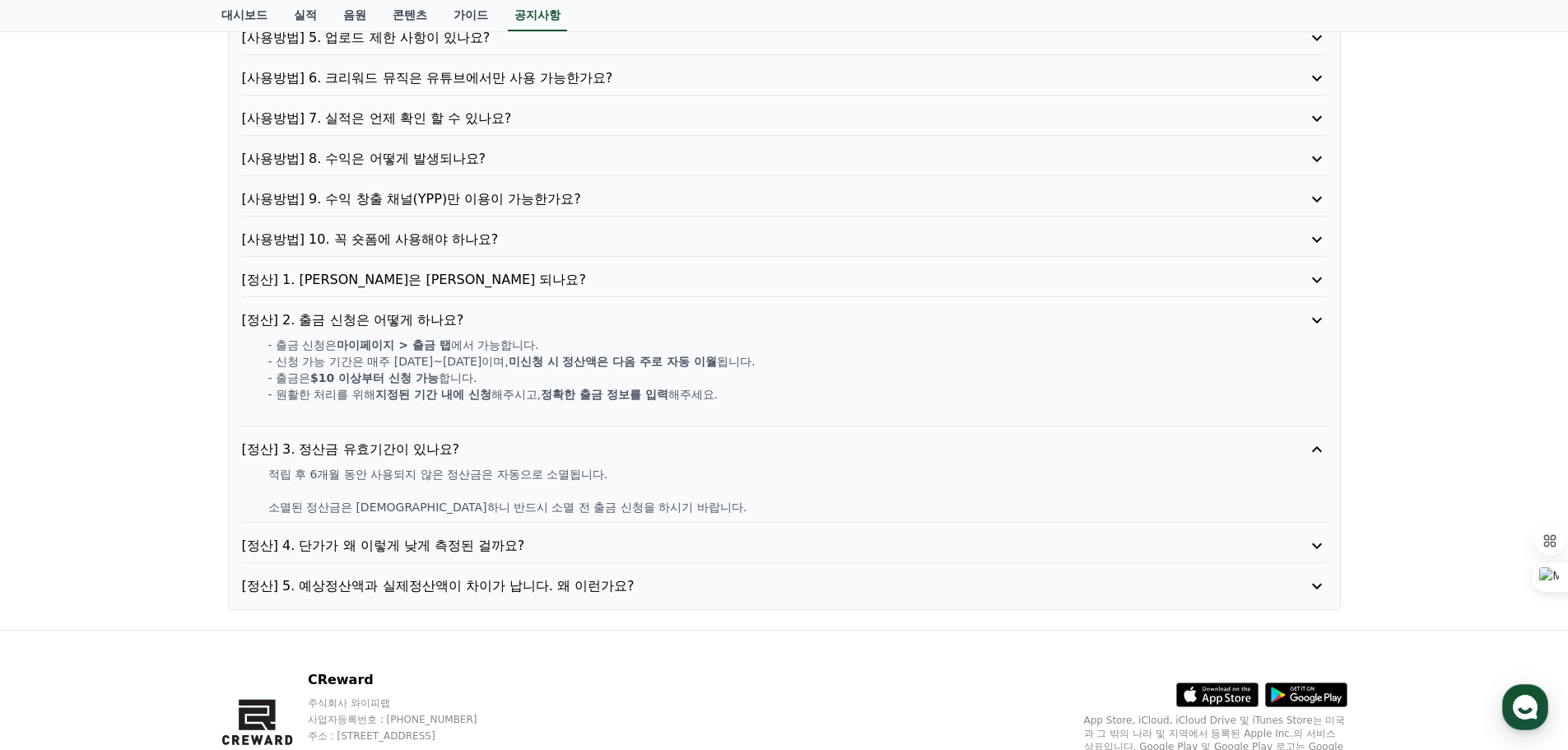
scroll to position [315, 0]
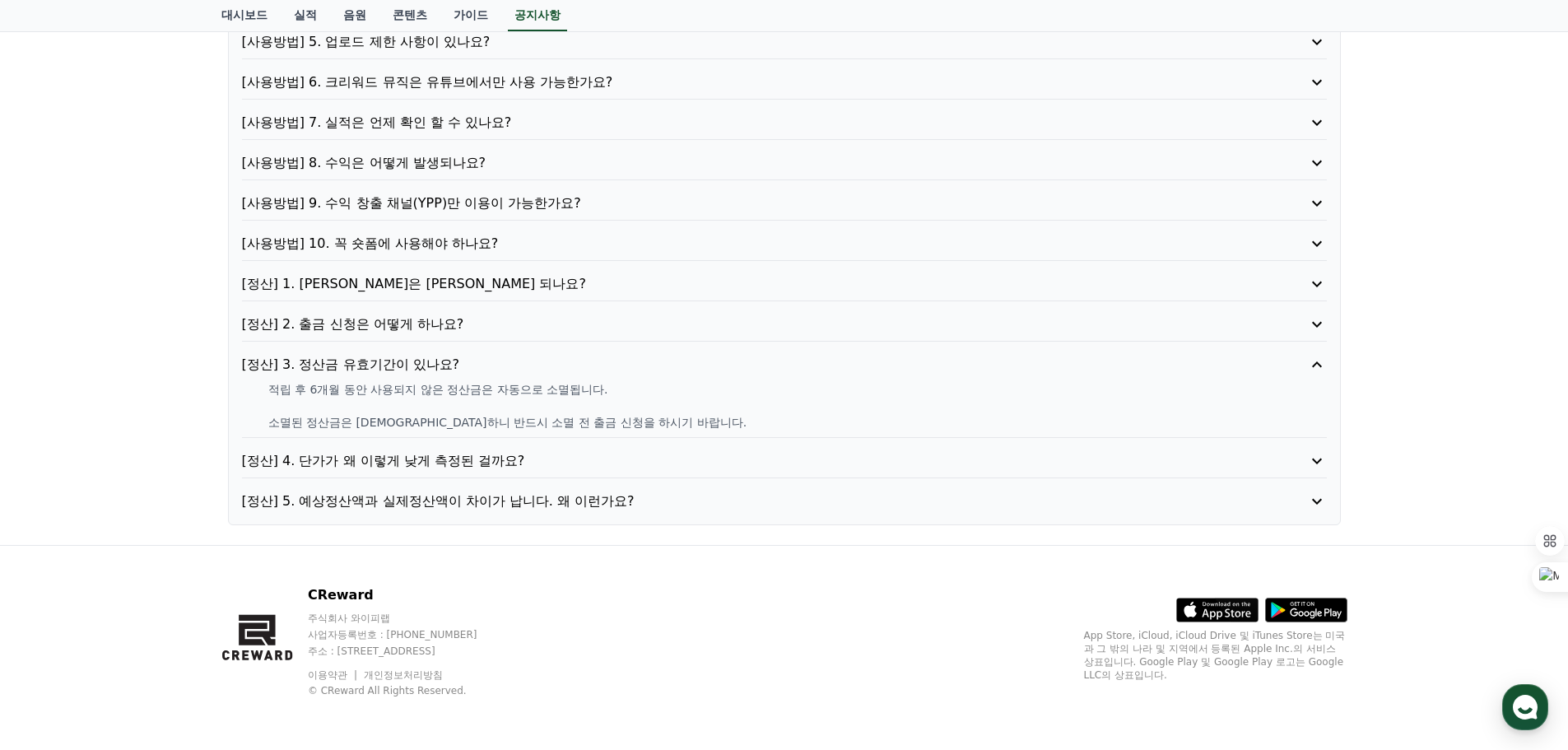
click at [405, 455] on p "[정산] 4. 단가가 왜 이렇게 낮게 측정된 걸까요?" at bounding box center [741, 460] width 999 height 20
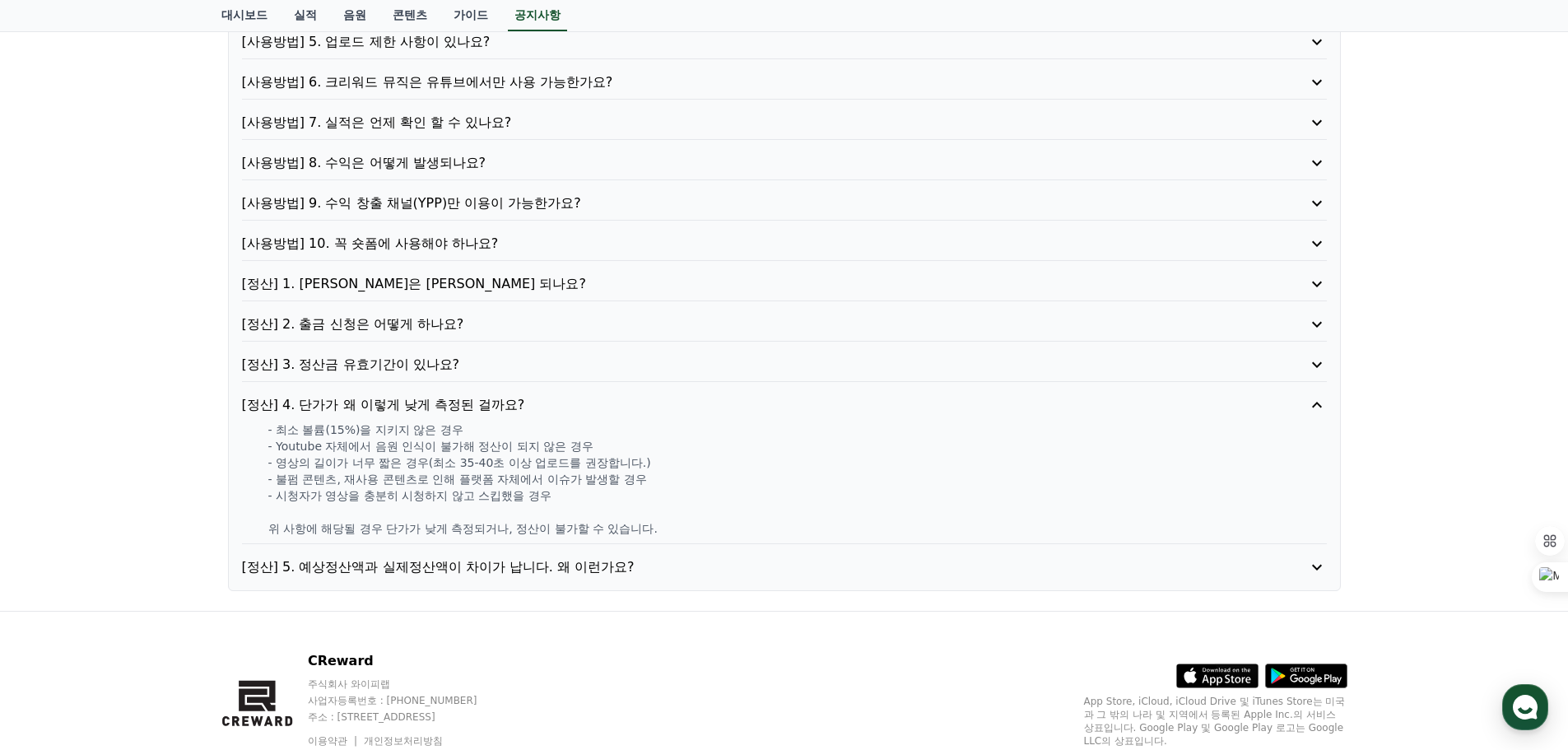
click at [394, 572] on p "[정산] 5. 예상정산액과 실제정산액이 차이가 납니다. 왜 이런가요?" at bounding box center [741, 567] width 999 height 20
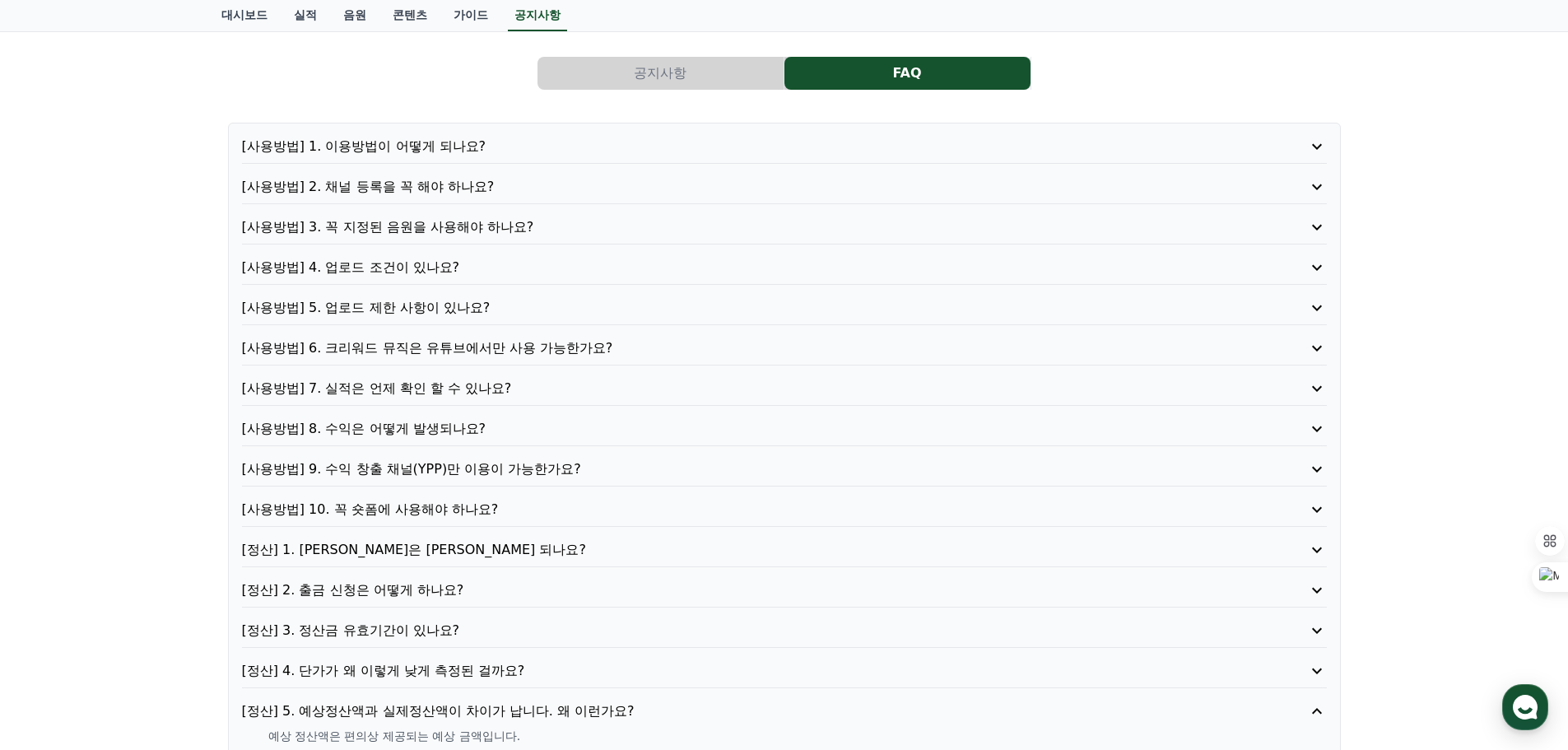
scroll to position [0, 0]
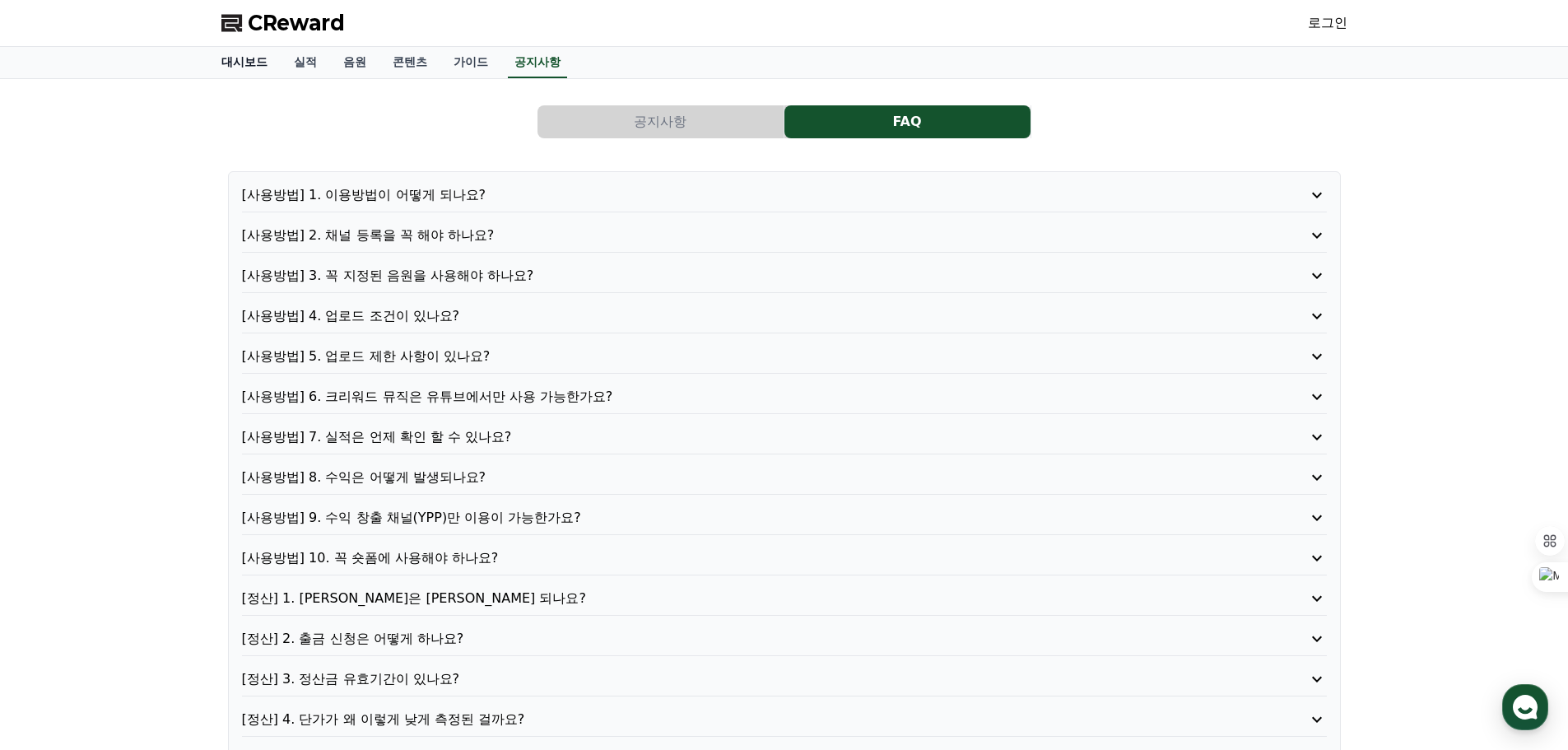
click at [244, 69] on link "대시보드" at bounding box center [244, 63] width 73 height 31
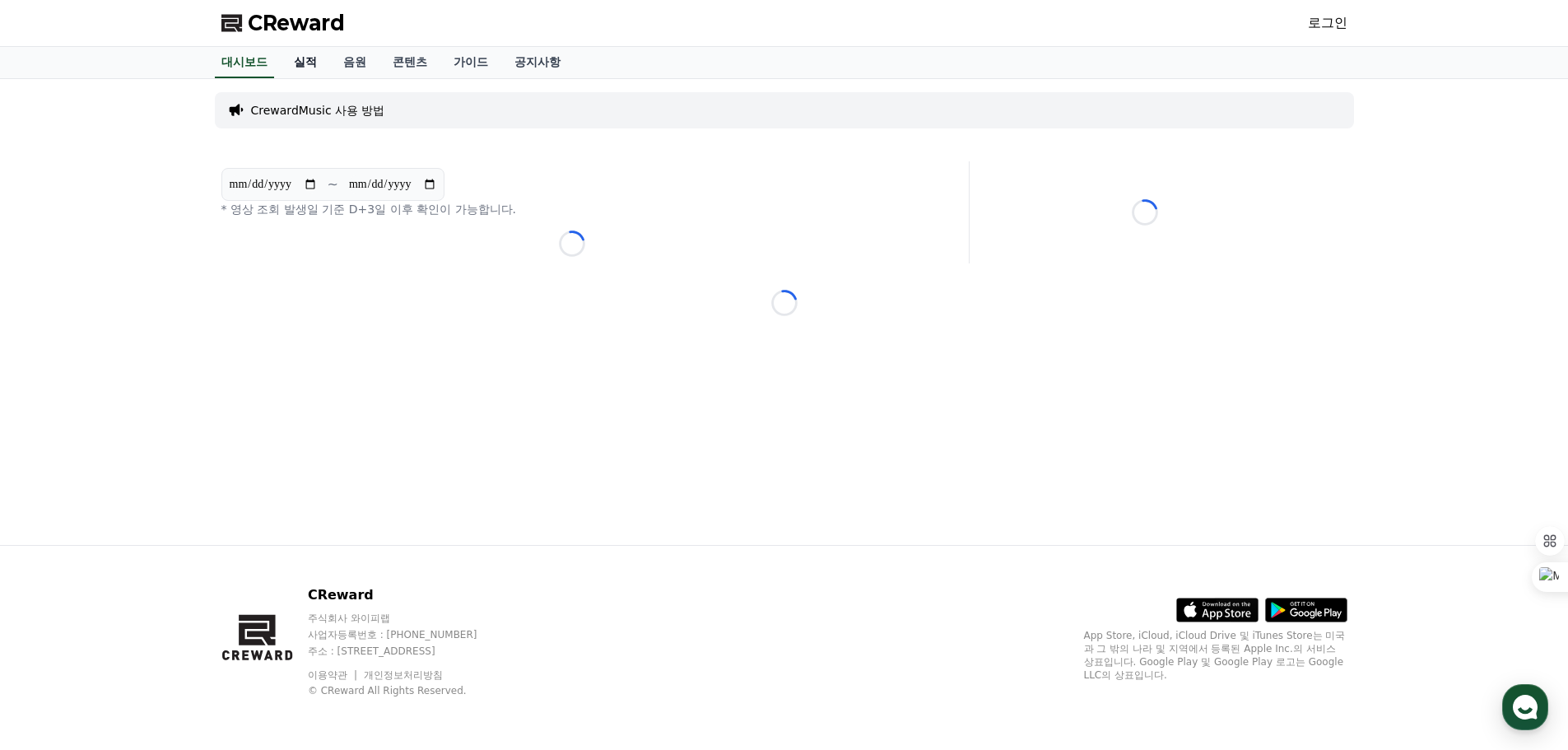
click at [300, 62] on link "실적" at bounding box center [305, 63] width 50 height 31
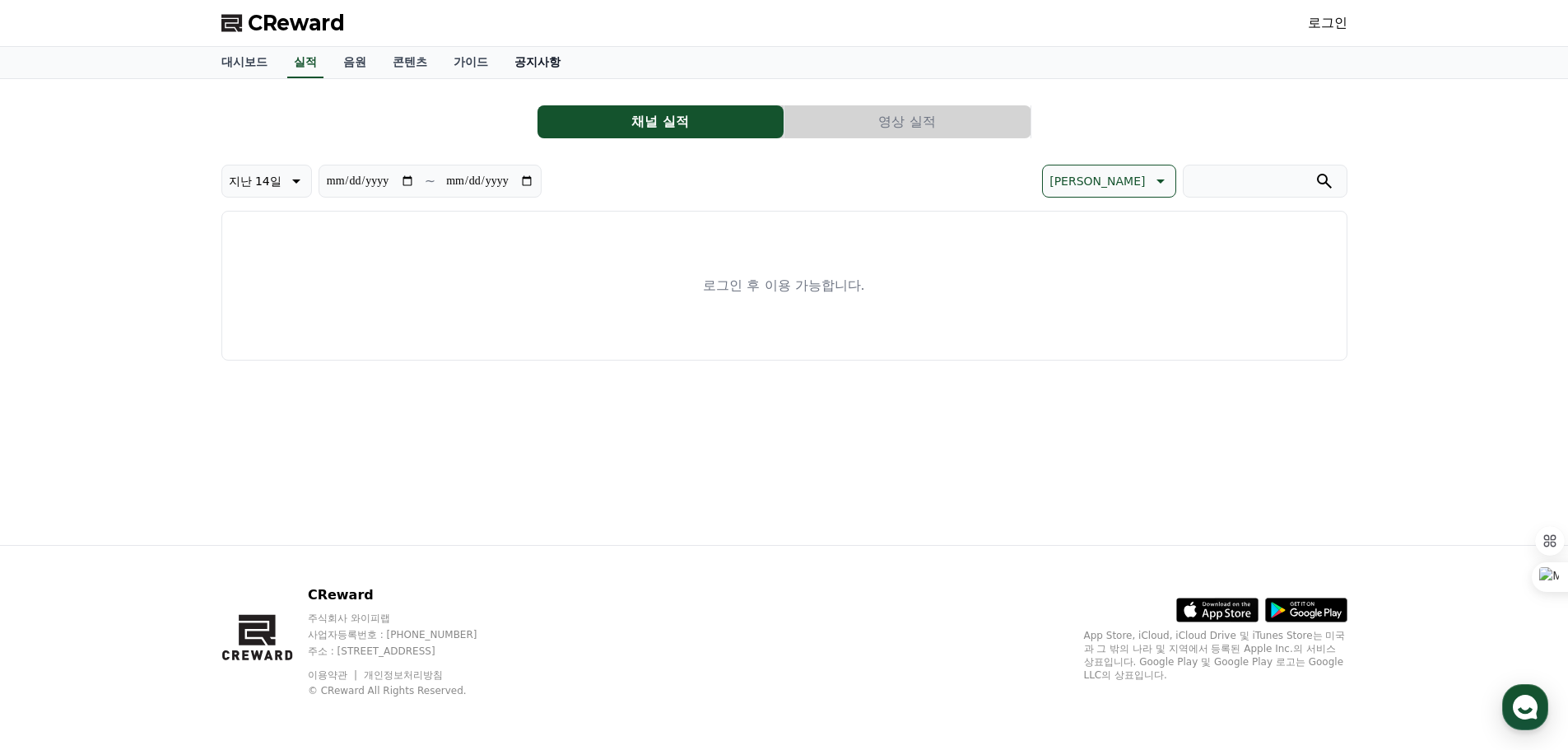
click at [530, 67] on link "공지사항" at bounding box center [538, 63] width 73 height 31
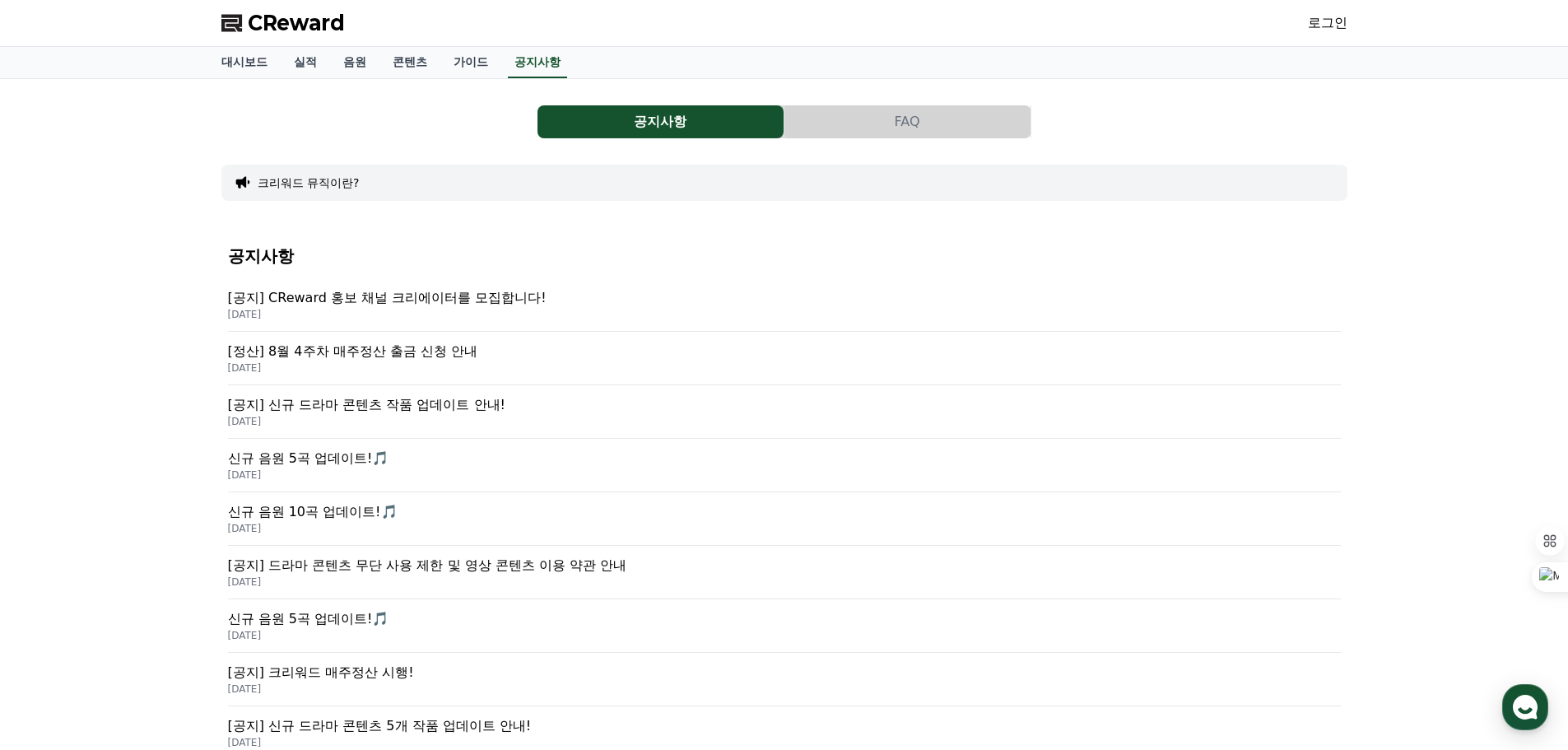
click at [898, 115] on button "FAQ" at bounding box center [907, 122] width 246 height 33
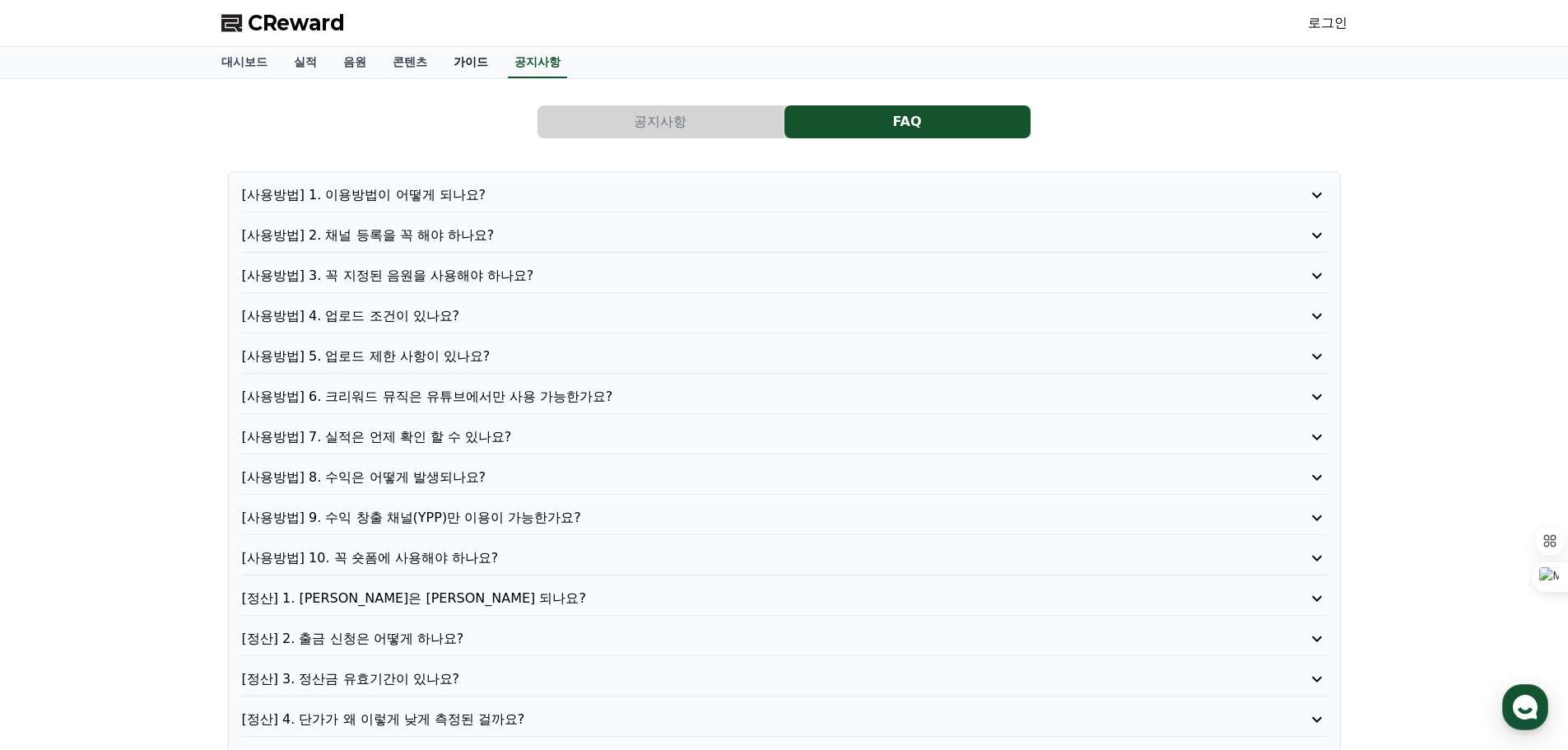
click at [460, 63] on link "가이드" at bounding box center [471, 63] width 61 height 31
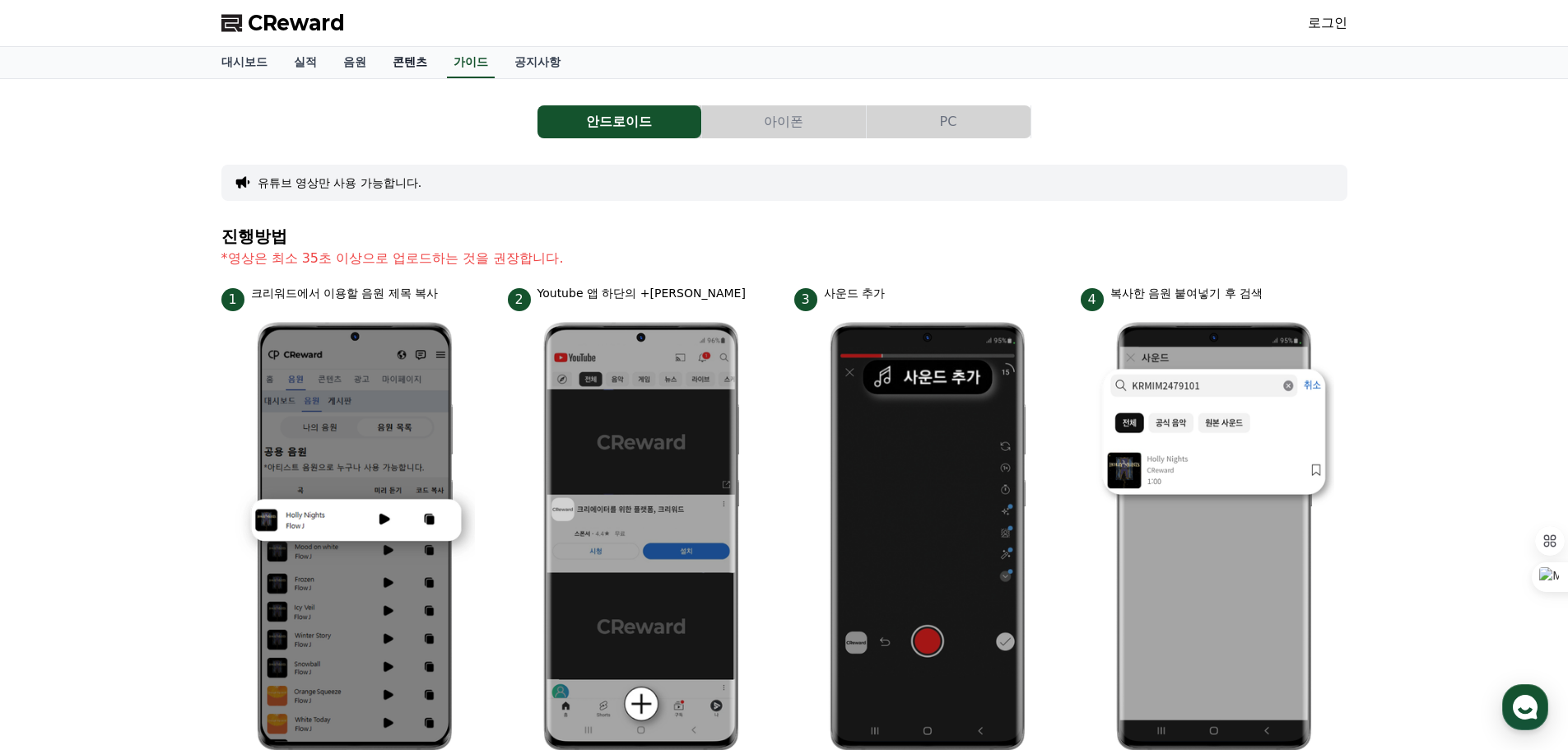
click at [394, 59] on link "콘텐츠" at bounding box center [410, 63] width 61 height 31
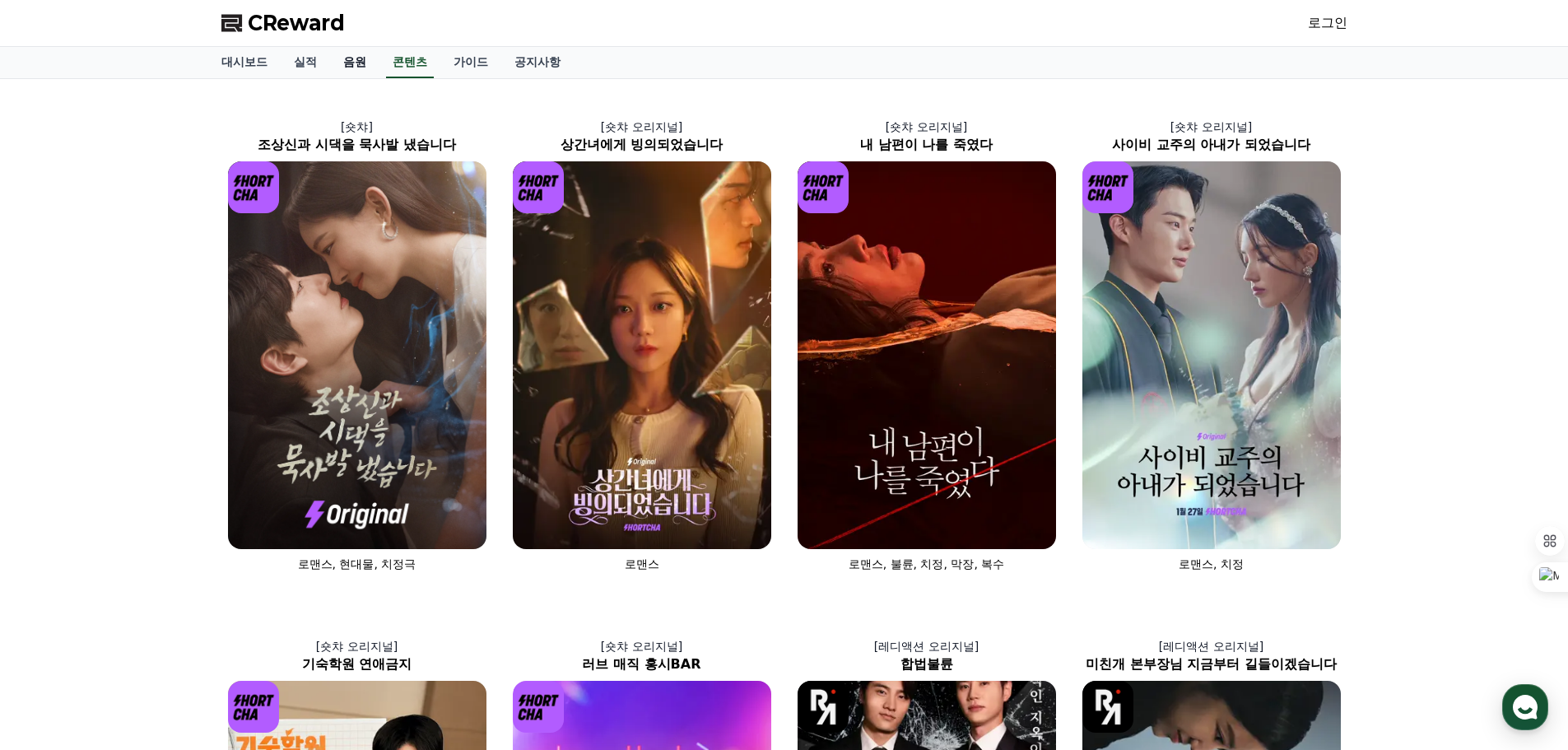
click at [345, 57] on link "음원" at bounding box center [355, 63] width 50 height 31
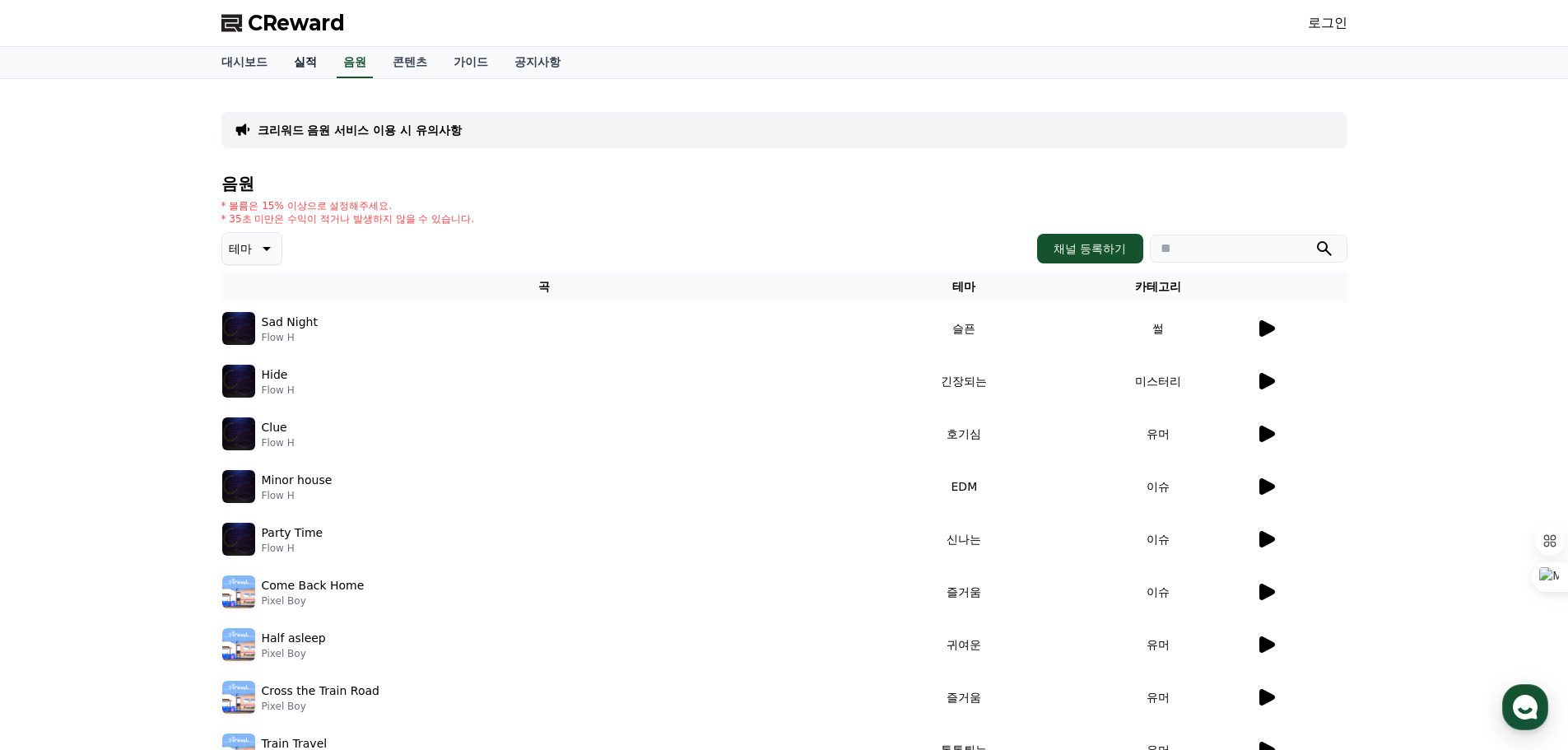
click at [300, 66] on link "실적" at bounding box center [305, 63] width 50 height 31
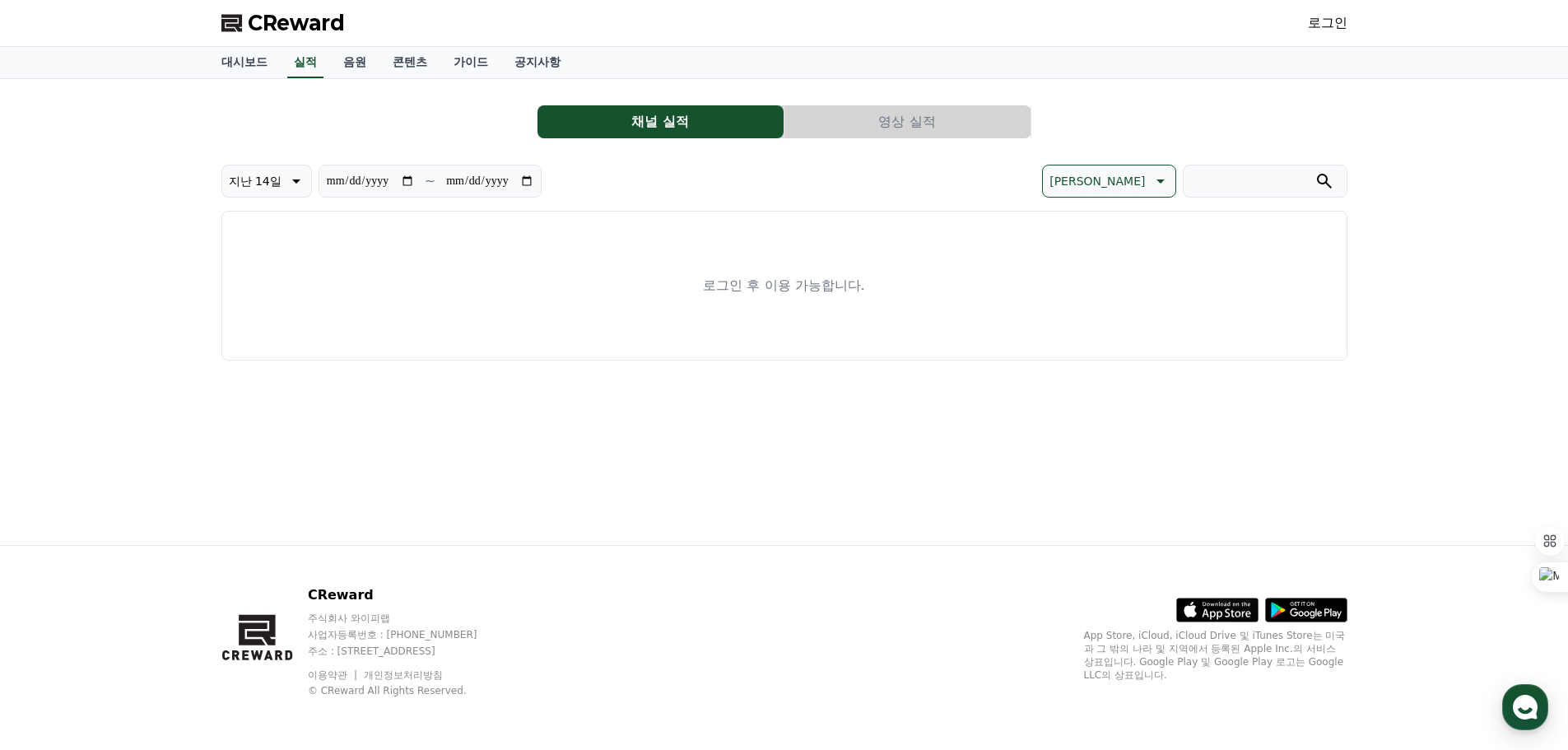
click at [907, 120] on button "영상 실적" at bounding box center [907, 122] width 246 height 33
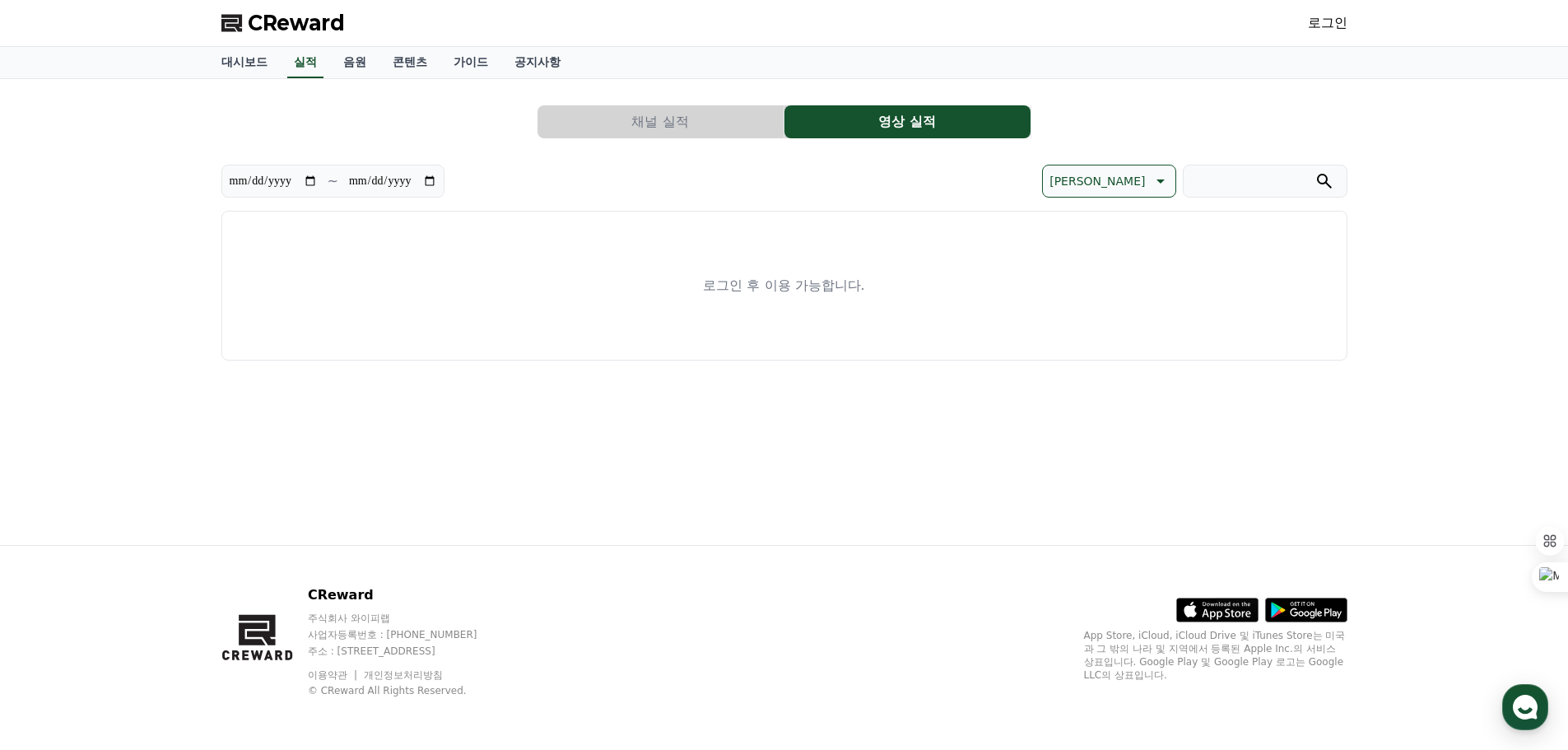
click at [695, 109] on button "채널 실적" at bounding box center [660, 122] width 246 height 33
